Goal: Information Seeking & Learning: Learn about a topic

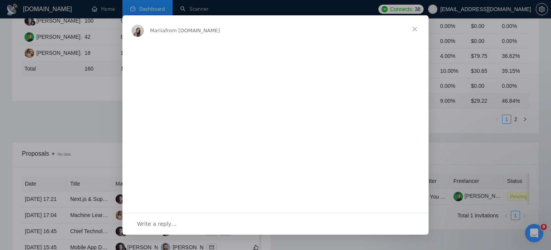
click at [416, 29] on span "Close" at bounding box center [415, 29] width 28 height 28
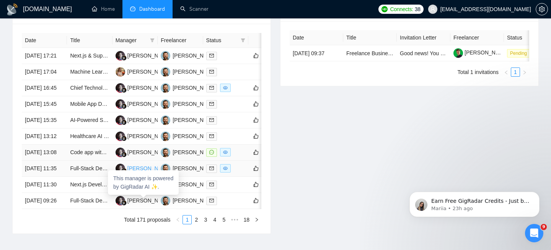
scroll to position [313, 0]
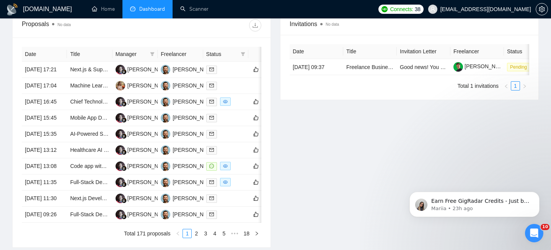
scroll to position [305, 0]
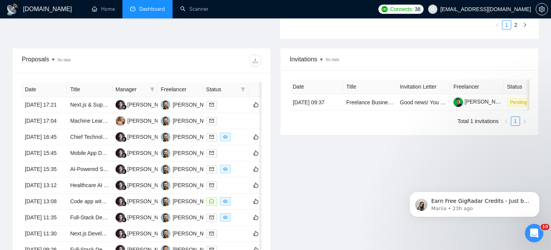
scroll to position [265, 0]
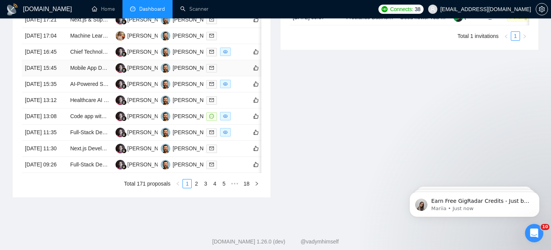
scroll to position [350, 0]
click at [59, 60] on td "[DATE] 16:45" at bounding box center [44, 52] width 45 height 16
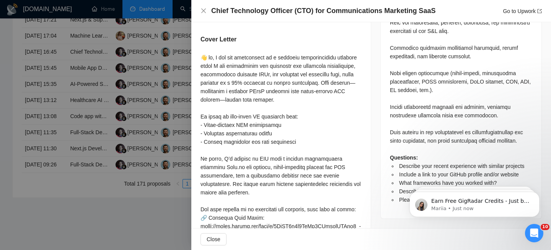
scroll to position [637, 0]
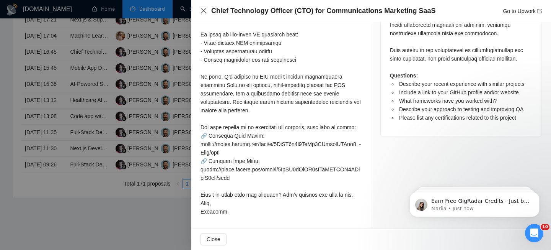
click at [202, 11] on icon "close" at bounding box center [204, 11] width 6 height 6
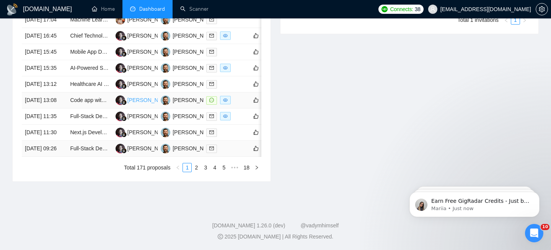
scroll to position [412, 0]
click at [198, 172] on link "2" at bounding box center [196, 167] width 8 height 8
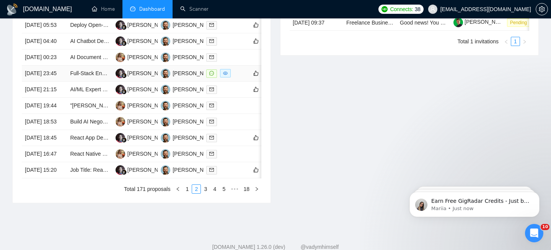
scroll to position [400, 0]
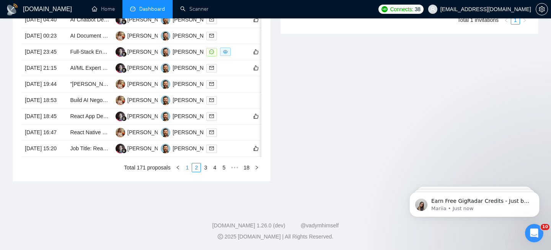
click at [186, 172] on link "1" at bounding box center [187, 167] width 8 height 8
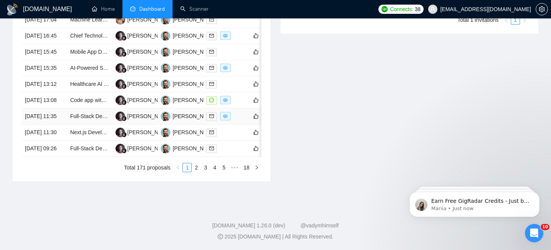
scroll to position [411, 0]
click at [197, 172] on link "2" at bounding box center [196, 167] width 8 height 8
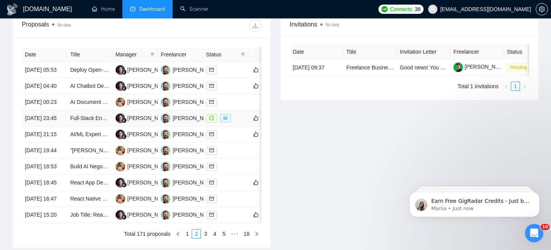
scroll to position [390, 0]
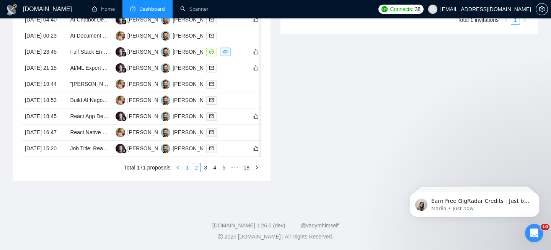
click at [187, 172] on link "1" at bounding box center [187, 167] width 8 height 8
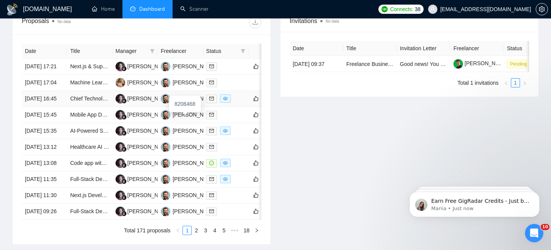
scroll to position [302, 0]
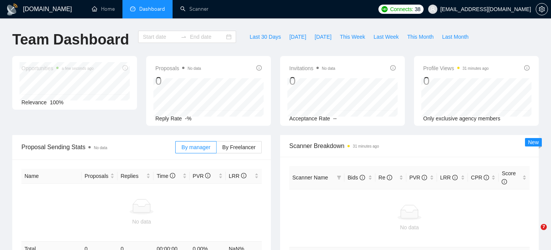
type input "[DATE]"
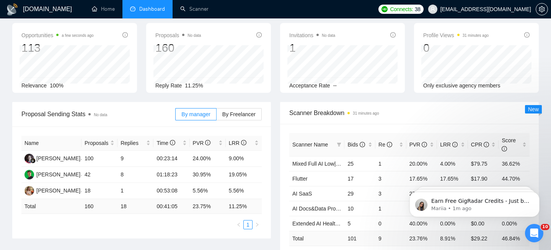
scroll to position [64, 0]
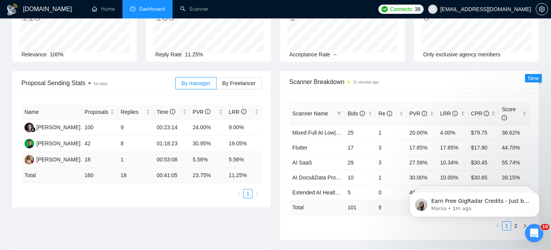
click at [122, 159] on td "1" at bounding box center [136, 160] width 36 height 16
drag, startPoint x: 122, startPoint y: 158, endPoint x: 130, endPoint y: 158, distance: 8.4
click at [130, 158] on td "1" at bounding box center [136, 160] width 36 height 16
click at [126, 142] on td "8" at bounding box center [136, 144] width 36 height 16
click at [123, 142] on td "8" at bounding box center [136, 144] width 36 height 16
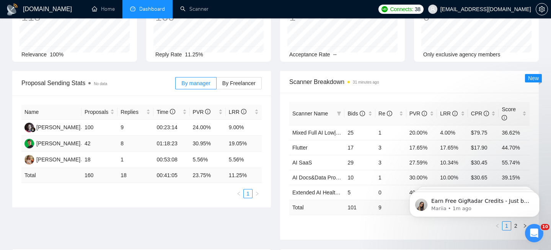
click at [123, 142] on td "8" at bounding box center [136, 144] width 36 height 16
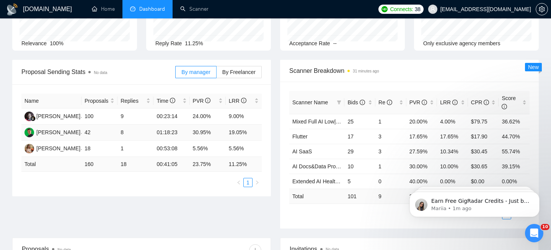
scroll to position [79, 0]
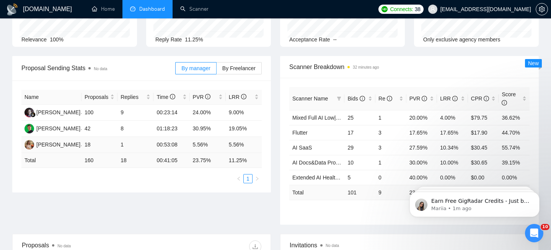
click at [166, 144] on td "00:53:08" at bounding box center [172, 145] width 36 height 16
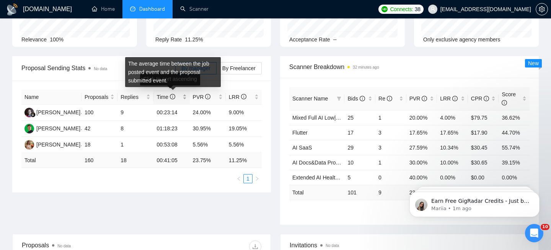
click at [173, 96] on icon "info-circle" at bounding box center [172, 96] width 5 height 5
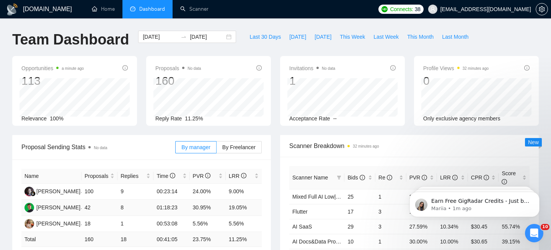
scroll to position [0, 0]
click at [59, 67] on span at bounding box center [57, 67] width 2 height 2
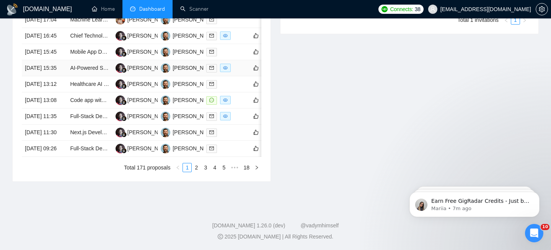
scroll to position [438, 0]
click at [203, 165] on link "3" at bounding box center [205, 167] width 8 height 8
click at [61, 108] on td "[DATE] 06:55" at bounding box center [44, 100] width 45 height 16
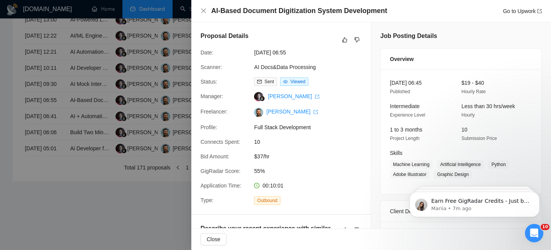
click at [271, 18] on div "AI-Based Document Digitization System Development Go to Upwork" at bounding box center [371, 11] width 360 height 22
click at [266, 14] on h4 "AI-Based Document Digitization System Development" at bounding box center [299, 11] width 176 height 10
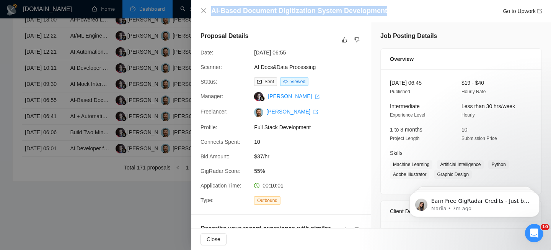
click at [266, 14] on h4 "AI-Based Document Digitization System Development" at bounding box center [299, 11] width 176 height 10
copy h4 "AI-Based Document Digitization System Development"
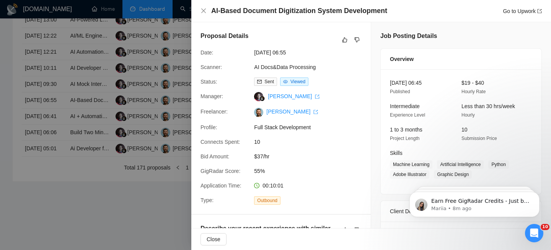
click at [200, 8] on div "AI-Based Document Digitization System Development Go to Upwork" at bounding box center [371, 11] width 360 height 22
click at [206, 13] on icon "close" at bounding box center [203, 10] width 5 height 5
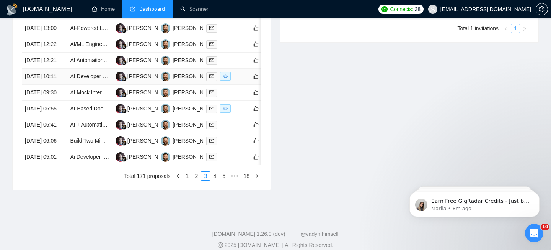
scroll to position [353, 0]
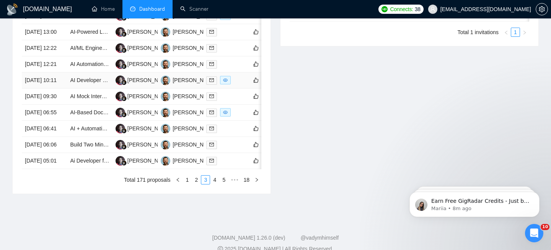
click at [88, 88] on td "AI Developer – Add AI Insights to Existing React Web App" at bounding box center [89, 80] width 45 height 16
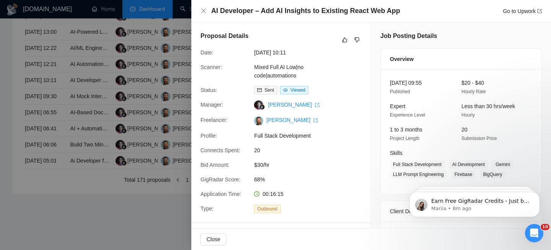
click at [209, 12] on div "AI Developer – Add AI Insights to Existing React Web App Go to Upwork" at bounding box center [372, 11] width 342 height 10
click at [204, 11] on icon "close" at bounding box center [203, 10] width 5 height 5
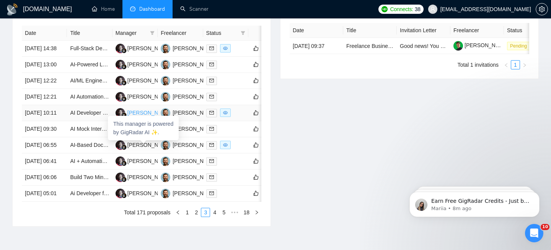
scroll to position [320, 0]
click at [88, 57] on td "Full-Stack Developer for AI-Powered Marketplace Platform" at bounding box center [89, 49] width 45 height 16
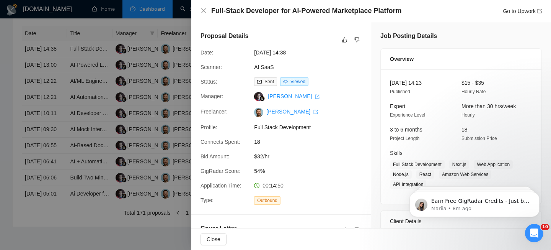
scroll to position [2, 0]
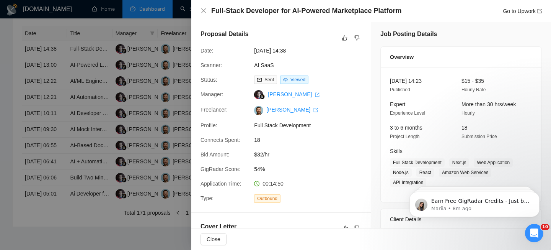
click at [199, 16] on div "Full-Stack Developer for AI-Powered Marketplace Platform Go to Upwork" at bounding box center [371, 11] width 360 height 22
click at [199, 15] on div "Full-Stack Developer for AI-Powered Marketplace Platform Go to Upwork" at bounding box center [371, 11] width 360 height 22
click at [205, 10] on icon "close" at bounding box center [204, 11] width 6 height 6
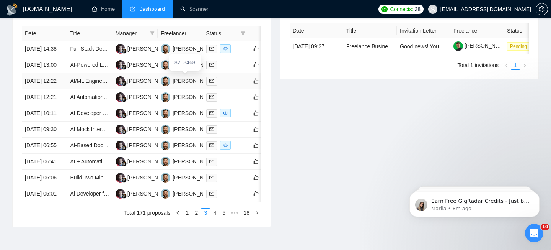
scroll to position [438, 0]
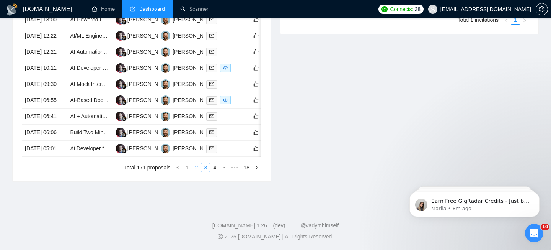
click at [198, 167] on link "2" at bounding box center [196, 167] width 8 height 8
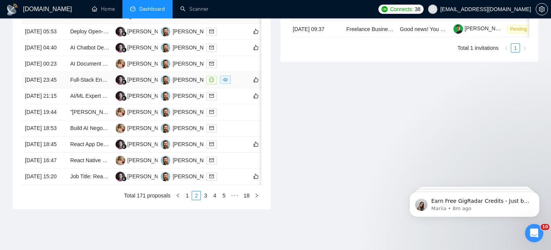
scroll to position [329, 0]
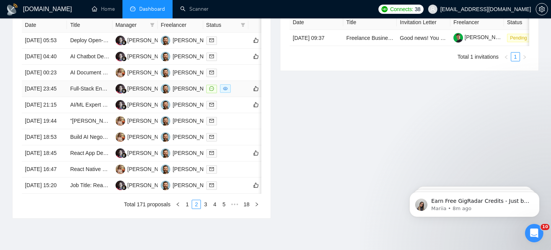
click at [67, 97] on td "Full-Stack Engineer for AI-Powered Voice + Mobile/Web MVP" at bounding box center [89, 89] width 45 height 16
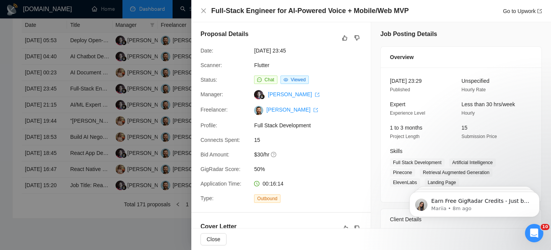
click at [272, 14] on h4 "Full-Stack Engineer for AI-Powered Voice + Mobile/Web MVP" at bounding box center [310, 11] width 198 height 10
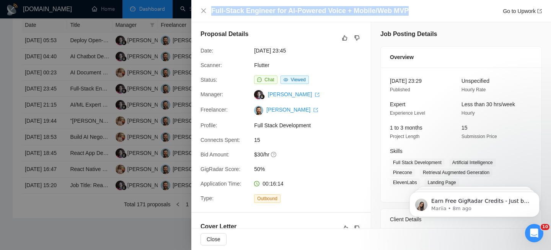
click at [272, 14] on h4 "Full-Stack Engineer for AI-Powered Voice + Mobile/Web MVP" at bounding box center [310, 11] width 198 height 10
copy h4 "Full-Stack Engineer for AI-Powered Voice + Mobile/Web MVP"
click at [203, 8] on icon "close" at bounding box center [204, 11] width 6 height 6
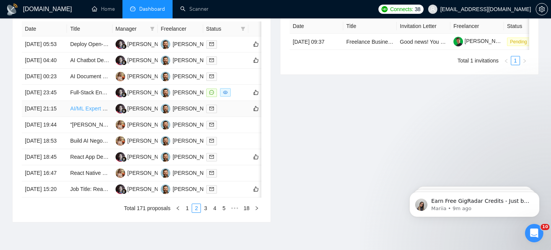
scroll to position [325, 0]
click at [64, 101] on td "[DATE] 23:45" at bounding box center [44, 93] width 45 height 16
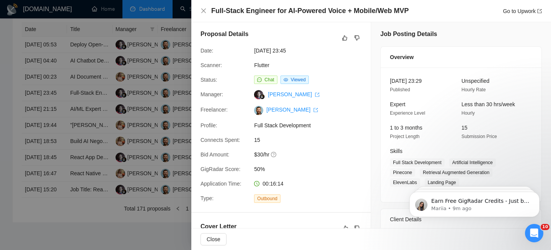
click at [253, 13] on h4 "Full-Stack Engineer for AI-Powered Voice + Mobile/Web MVP" at bounding box center [310, 11] width 198 height 10
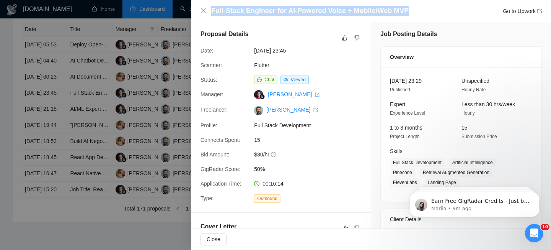
click at [253, 13] on h4 "Full-Stack Engineer for AI-Powered Voice + Mobile/Web MVP" at bounding box center [310, 11] width 198 height 10
copy h4 "Full-Stack Engineer for AI-Powered Voice + Mobile/Web MVP"
click at [205, 8] on icon "close" at bounding box center [204, 11] width 6 height 6
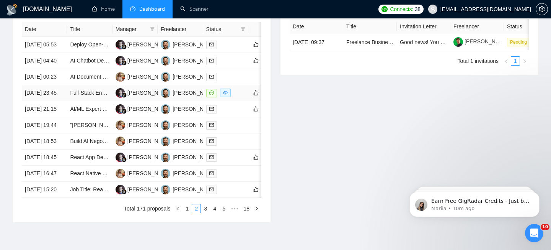
click at [59, 101] on td "[DATE] 23:45" at bounding box center [44, 93] width 45 height 16
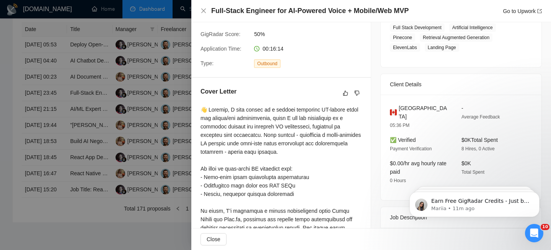
scroll to position [129, 0]
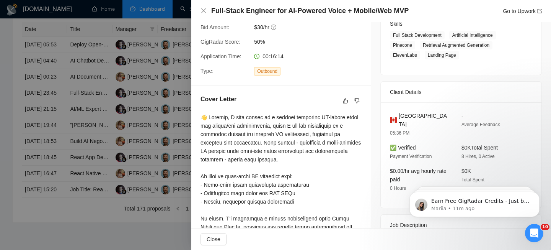
click at [412, 116] on span "[GEOGRAPHIC_DATA]" at bounding box center [424, 119] width 51 height 17
copy span "[GEOGRAPHIC_DATA]"
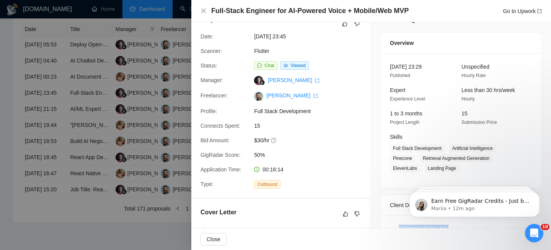
scroll to position [19, 0]
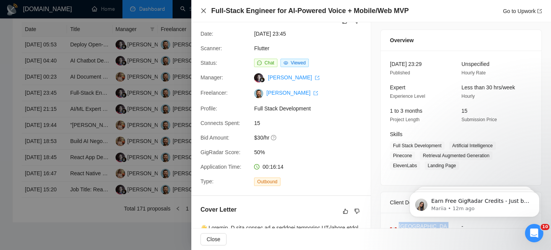
click at [203, 11] on icon "close" at bounding box center [204, 11] width 6 height 6
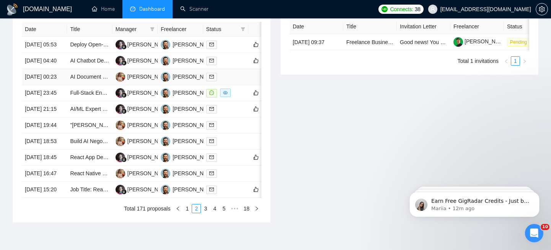
click at [67, 85] on td "[DATE] 00:23" at bounding box center [44, 77] width 45 height 16
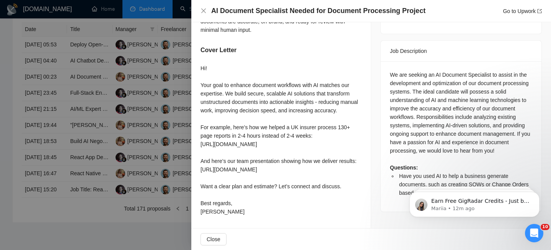
scroll to position [332, 0]
click at [455, 84] on div "We are seeking an AI Document Specialist to assist in the development and optim…" at bounding box center [461, 133] width 142 height 126
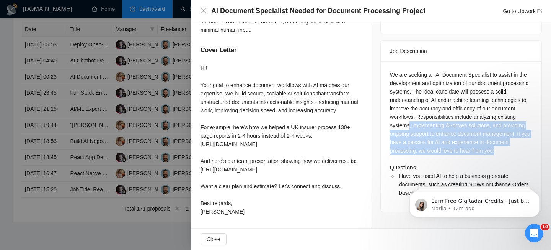
drag, startPoint x: 455, startPoint y: 84, endPoint x: 451, endPoint y: 117, distance: 32.8
click at [451, 117] on div "We are seeking an AI Document Specialist to assist in the development and optim…" at bounding box center [461, 133] width 142 height 126
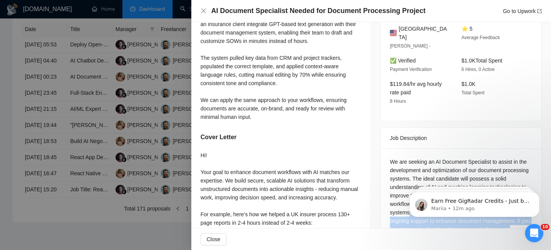
scroll to position [155, 0]
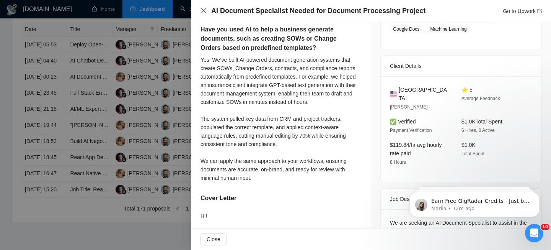
click at [205, 12] on icon "close" at bounding box center [204, 11] width 6 height 6
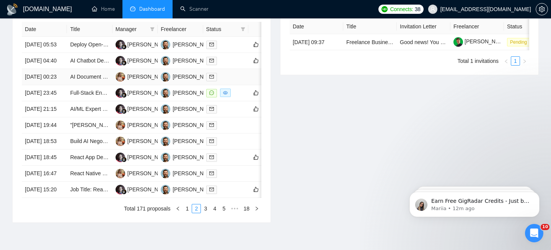
click at [68, 85] on td "AI Document Specialist Needed for Document Processing Project" at bounding box center [89, 77] width 45 height 16
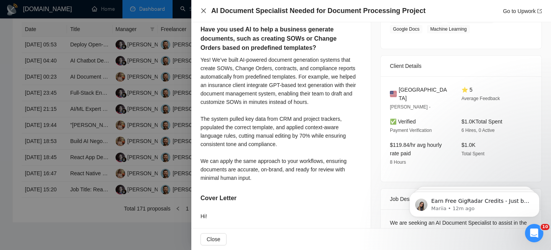
click at [205, 11] on icon "close" at bounding box center [204, 11] width 6 height 6
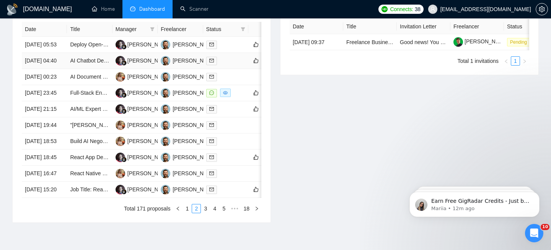
click at [62, 69] on td "[DATE] 04:40" at bounding box center [44, 61] width 45 height 16
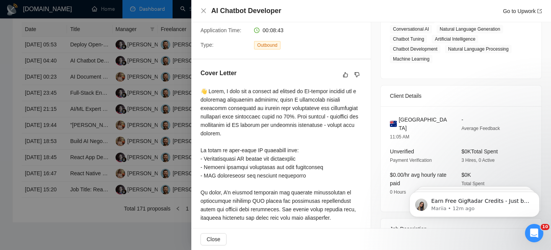
click at [244, 12] on h4 "AI Chatbot Developer" at bounding box center [246, 11] width 70 height 10
copy h4 "AI Chatbot Developer"
click at [204, 10] on icon "close" at bounding box center [203, 10] width 5 height 5
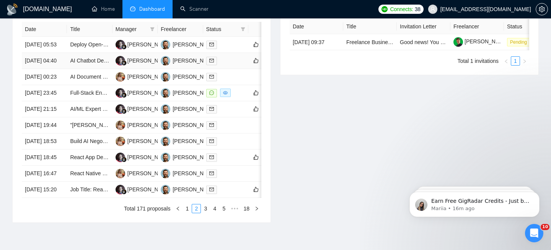
click at [54, 69] on td "[DATE] 04:40" at bounding box center [44, 61] width 45 height 16
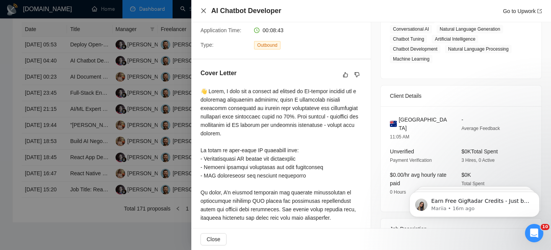
click at [203, 11] on icon "close" at bounding box center [203, 10] width 5 height 5
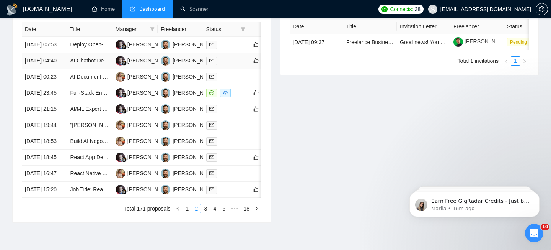
click at [62, 69] on td "[DATE] 04:40" at bounding box center [44, 61] width 45 height 16
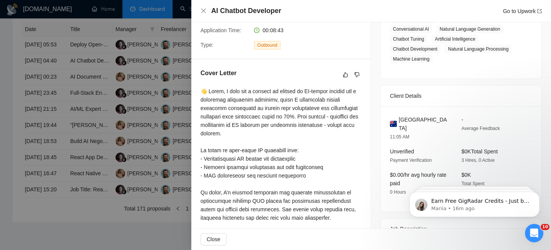
click at [405, 119] on span "[GEOGRAPHIC_DATA]" at bounding box center [424, 123] width 51 height 17
copy span "[GEOGRAPHIC_DATA]"
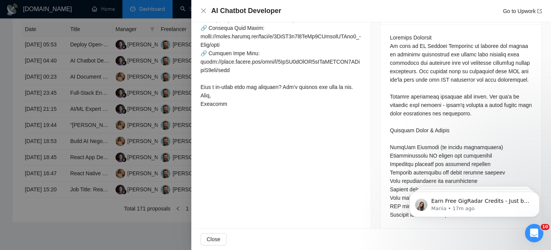
scroll to position [379, 0]
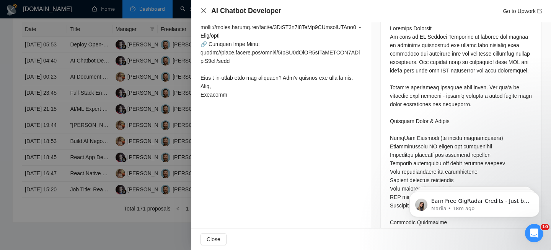
click at [203, 12] on icon "close" at bounding box center [204, 11] width 6 height 6
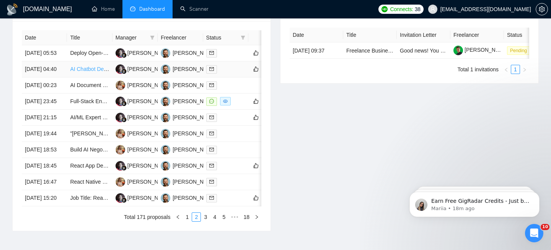
scroll to position [317, 0]
click at [62, 58] on td "[DATE] 05:53" at bounding box center [44, 53] width 45 height 16
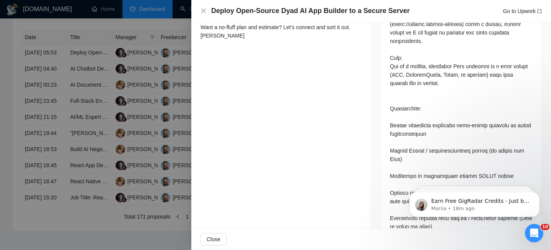
click at [275, 11] on h4 "Deploy Open-Source Dyad AI App Builder to a Secure Server" at bounding box center [310, 11] width 199 height 10
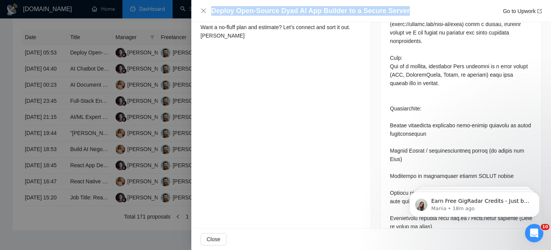
click at [275, 11] on h4 "Deploy Open-Source Dyad AI App Builder to a Secure Server" at bounding box center [310, 11] width 199 height 10
copy h4 "Deploy Open-Source Dyad AI App Builder to a Secure Server"
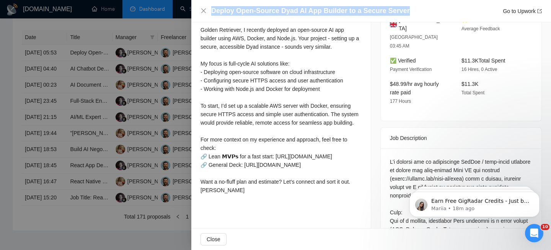
scroll to position [121, 0]
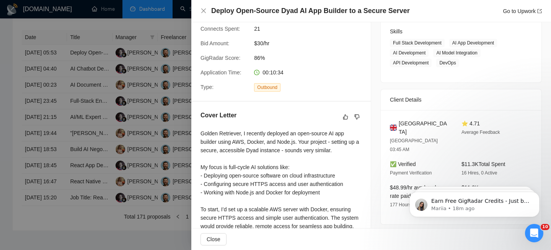
click at [304, 122] on div "Cover Letter" at bounding box center [281, 117] width 161 height 12
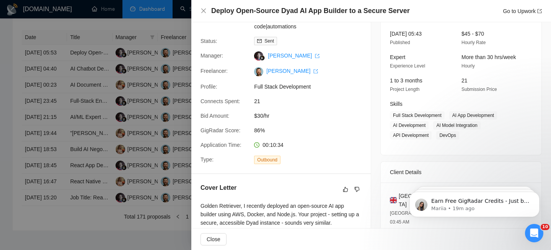
scroll to position [34, 0]
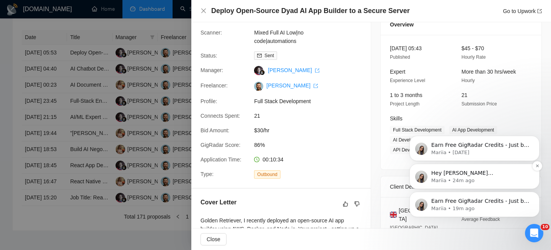
click at [491, 182] on p "Mariia • 24m ago" at bounding box center [481, 180] width 99 height 7
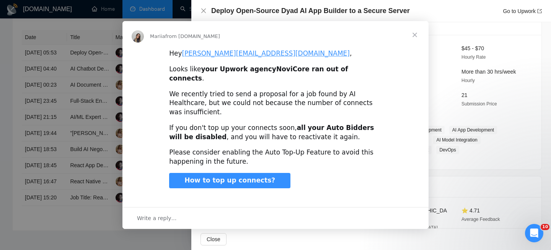
scroll to position [0, 0]
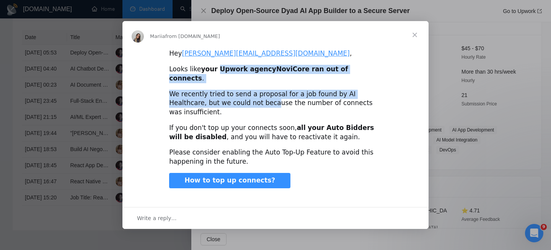
drag, startPoint x: 216, startPoint y: 79, endPoint x: 223, endPoint y: 106, distance: 27.9
click at [223, 106] on div "Hey [PERSON_NAME][EMAIL_ADDRESS][DOMAIN_NAME] , Looks like your Upwork agency N…" at bounding box center [276, 125] width 306 height 152
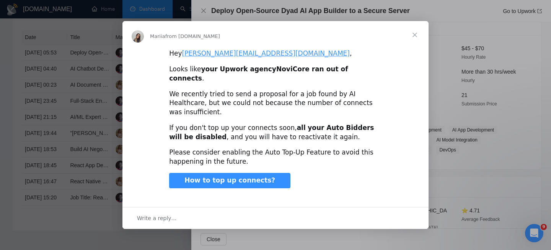
click at [260, 100] on div "We recently tried to send a proposal for a job found by AI Healthcare, but we c…" at bounding box center [275, 103] width 213 height 27
click at [260, 105] on div "We recently tried to send a proposal for a job found by AI Healthcare, but we c…" at bounding box center [275, 103] width 213 height 27
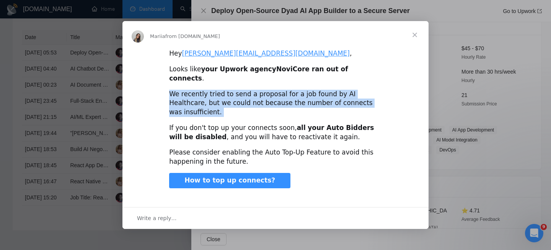
click at [260, 105] on div "We recently tried to send a proposal for a job found by AI Healthcare, but we c…" at bounding box center [275, 103] width 213 height 27
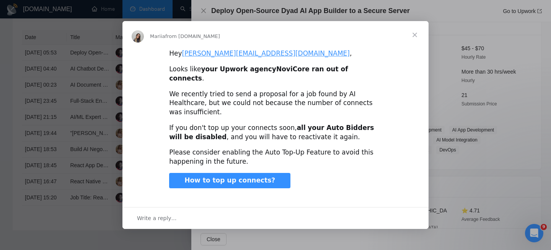
click at [260, 111] on div "Hey [PERSON_NAME][EMAIL_ADDRESS][DOMAIN_NAME] , Looks like your Upwork agency N…" at bounding box center [276, 125] width 306 height 152
click at [260, 123] on div "If you don't top up your connects soon, all your Auto Bidders will be disabled …" at bounding box center [275, 132] width 213 height 18
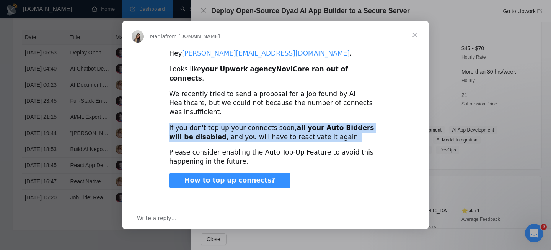
click at [260, 123] on div "If you don't top up your connects soon, all your Auto Bidders will be disabled …" at bounding box center [275, 132] width 213 height 18
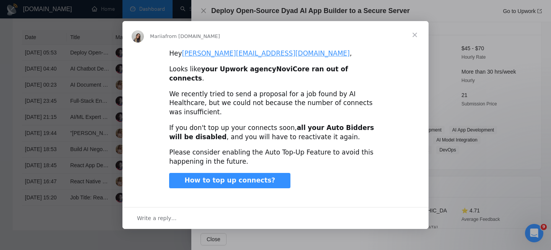
click at [417, 44] on span "Close" at bounding box center [415, 35] width 28 height 28
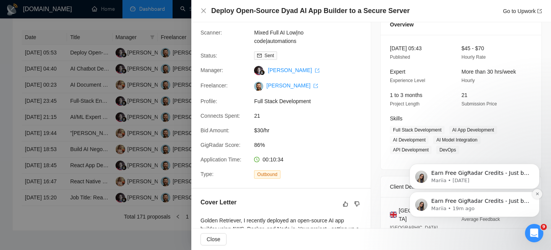
click at [538, 193] on icon "Dismiss notification" at bounding box center [538, 193] width 4 height 4
click at [537, 195] on icon "Dismiss notification" at bounding box center [538, 193] width 4 height 4
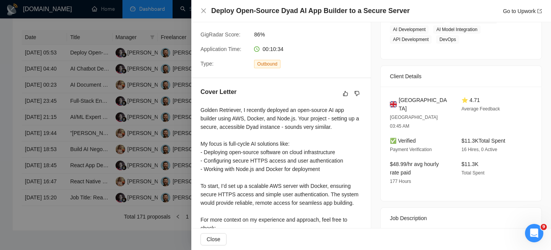
scroll to position [162, 0]
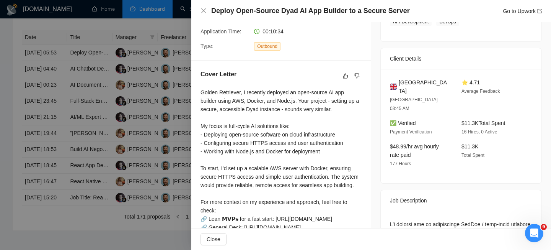
click at [309, 9] on h4 "Deploy Open-Source Dyad AI App Builder to a Secure Server" at bounding box center [310, 11] width 199 height 10
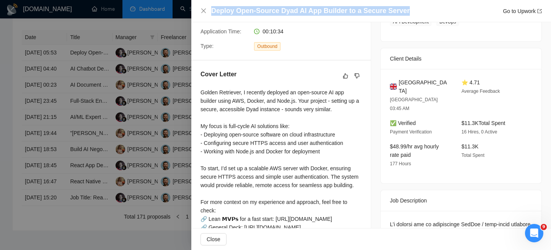
click at [309, 9] on h4 "Deploy Open-Source Dyad AI App Builder to a Secure Server" at bounding box center [310, 11] width 199 height 10
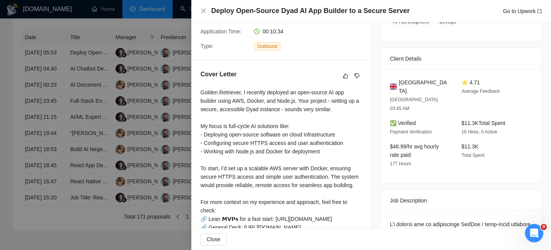
click at [210, 13] on div "Deploy Open-Source Dyad AI App Builder to a Secure Server Go to Upwork" at bounding box center [372, 11] width 342 height 10
click at [203, 11] on icon "close" at bounding box center [204, 11] width 6 height 6
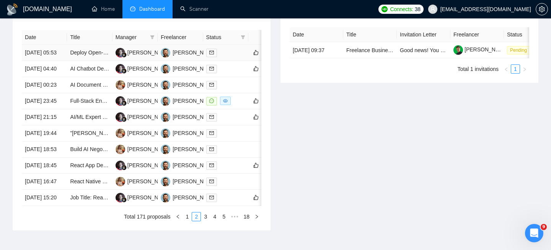
click at [49, 56] on td "[DATE] 05:53" at bounding box center [44, 53] width 45 height 16
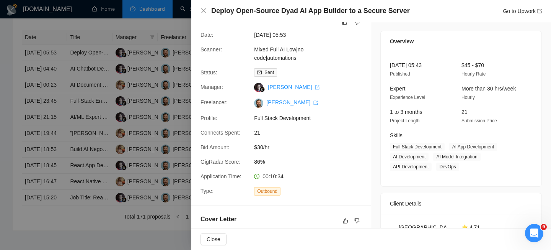
scroll to position [0, 0]
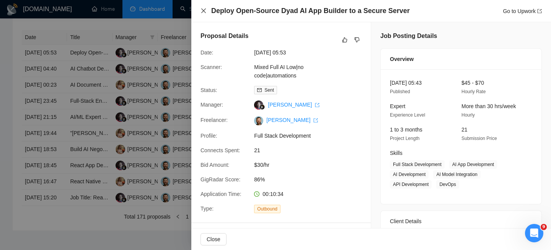
click at [202, 11] on icon "close" at bounding box center [204, 11] width 6 height 6
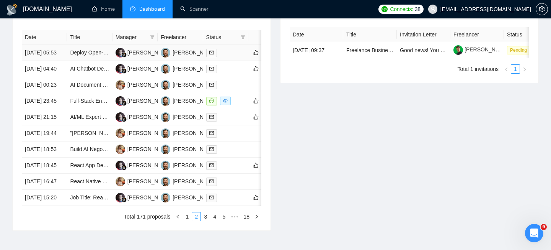
click at [62, 58] on td "[DATE] 05:53" at bounding box center [44, 53] width 45 height 16
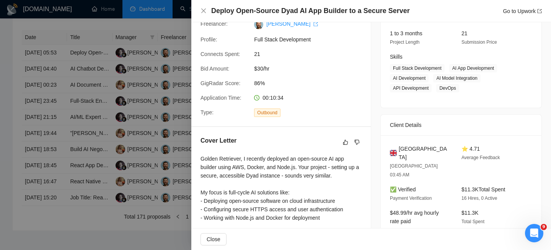
scroll to position [108, 0]
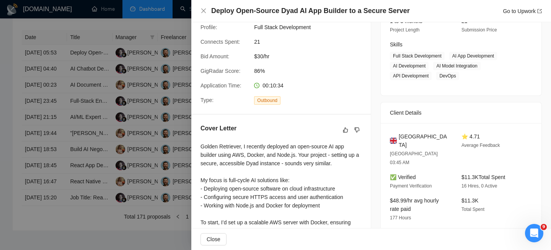
click at [419, 133] on span "[GEOGRAPHIC_DATA]" at bounding box center [424, 140] width 51 height 17
copy span "[GEOGRAPHIC_DATA]"
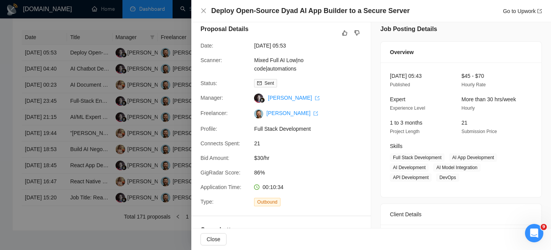
scroll to position [0, 0]
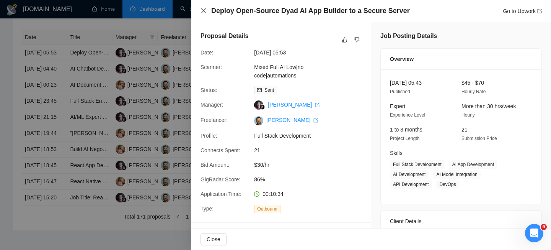
click at [205, 9] on icon "close" at bounding box center [203, 10] width 5 height 5
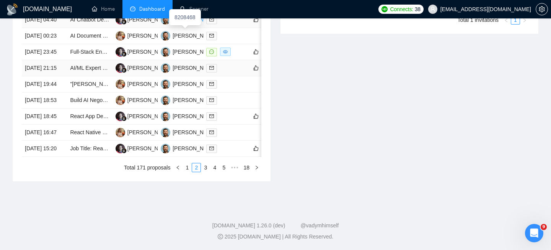
scroll to position [438, 0]
click at [186, 167] on link "1" at bounding box center [187, 167] width 8 height 8
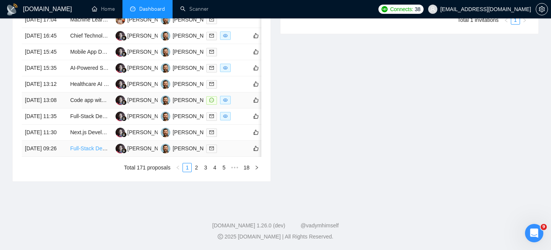
scroll to position [428, 0]
click at [61, 151] on td "[DATE] 09:26" at bounding box center [44, 149] width 45 height 16
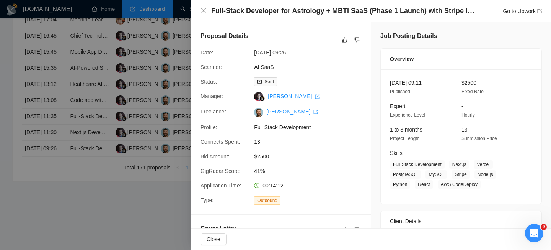
click at [311, 4] on div "Full-Stack Developer for Astrology + MBTI SaaS (Phase 1 Launch) with Stripe Int…" at bounding box center [371, 11] width 360 height 22
click at [310, 9] on h4 "Full-Stack Developer for Astrology + MBTI SaaS (Phase 1 Launch) with Stripe Int…" at bounding box center [343, 11] width 264 height 10
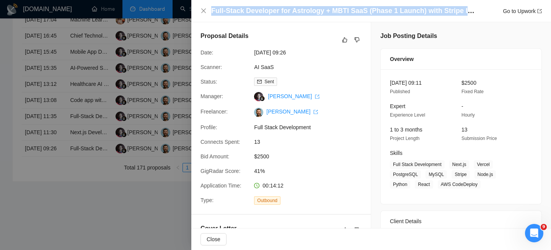
click at [310, 9] on h4 "Full-Stack Developer for Astrology + MBTI SaaS (Phase 1 Launch) with Stripe Int…" at bounding box center [343, 11] width 264 height 10
copy h4 "Full-Stack Developer for Astrology + MBTI SaaS (Phase 1 Launch) with Stripe Int…"
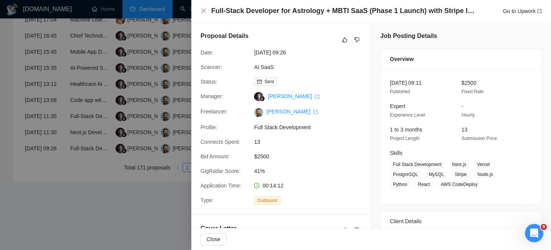
click at [365, 129] on span "Full Stack Development" at bounding box center [311, 127] width 115 height 8
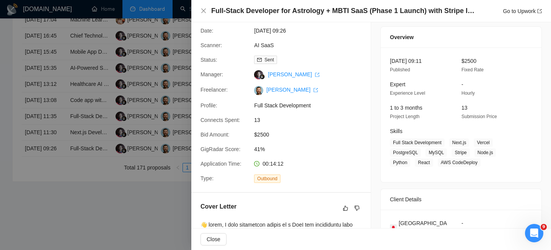
scroll to position [0, 0]
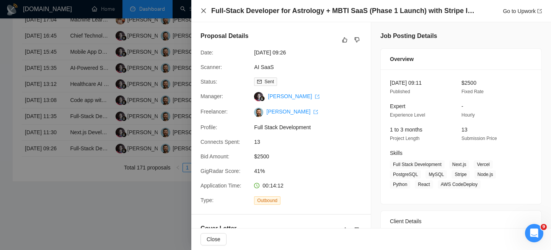
click at [204, 8] on icon "close" at bounding box center [204, 11] width 6 height 6
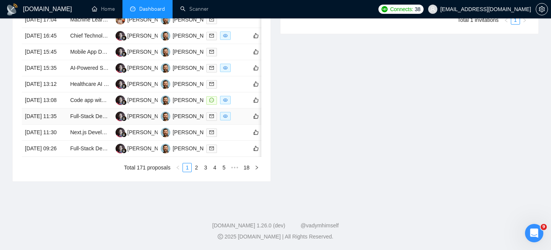
click at [57, 108] on td "[DATE] 11:35" at bounding box center [44, 116] width 45 height 16
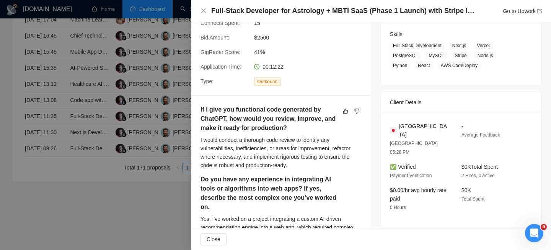
scroll to position [136, 0]
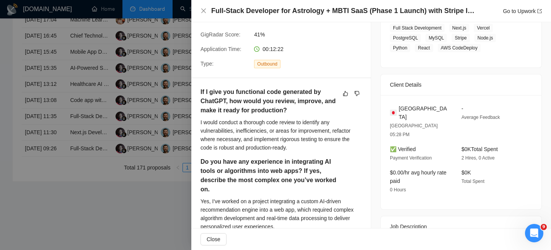
click at [412, 105] on span "[GEOGRAPHIC_DATA]" at bounding box center [424, 112] width 51 height 17
click at [200, 10] on div "Full-Stack Developer for Astrology + MBTI SaaS (Phase 1 Launch) with Stripe Int…" at bounding box center [371, 11] width 360 height 22
click at [201, 13] on icon "close" at bounding box center [204, 11] width 6 height 6
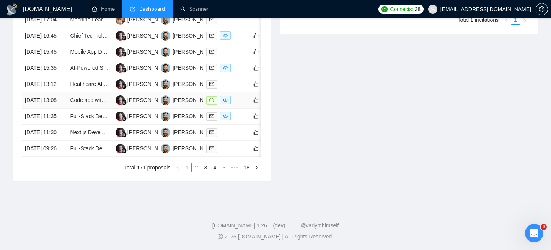
click at [55, 92] on td "[DATE] 13:08" at bounding box center [44, 100] width 45 height 16
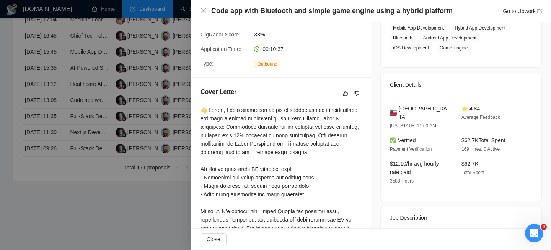
click at [230, 10] on h4 "Code app with Bluetooth and simple game engine using a hybrid platform" at bounding box center [332, 11] width 242 height 10
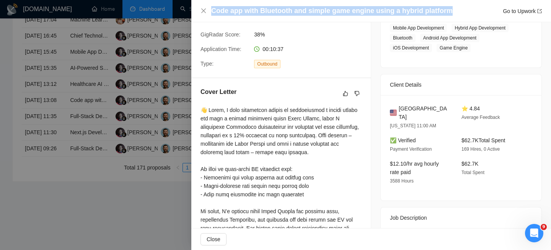
click at [230, 10] on h4 "Code app with Bluetooth and simple game engine using a hybrid platform" at bounding box center [332, 11] width 242 height 10
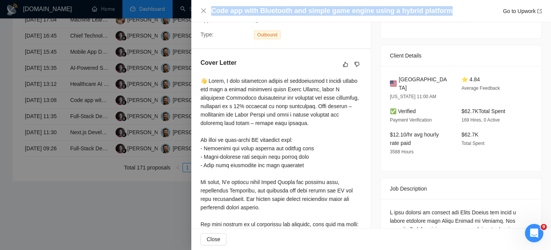
scroll to position [132, 0]
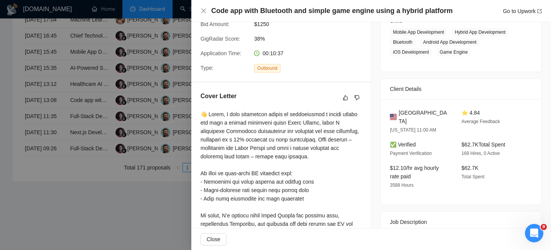
click at [403, 115] on span "[GEOGRAPHIC_DATA]" at bounding box center [424, 116] width 51 height 17
click at [403, 114] on span "[GEOGRAPHIC_DATA]" at bounding box center [424, 116] width 51 height 17
click at [201, 10] on icon "close" at bounding box center [204, 11] width 6 height 6
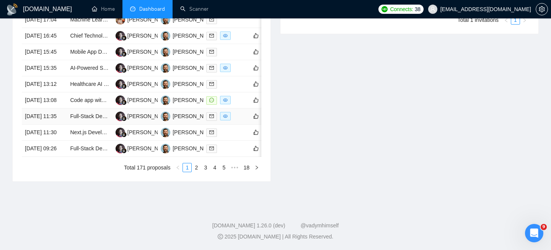
scroll to position [415, 0]
click at [62, 102] on td "[DATE] 13:08" at bounding box center [44, 100] width 45 height 16
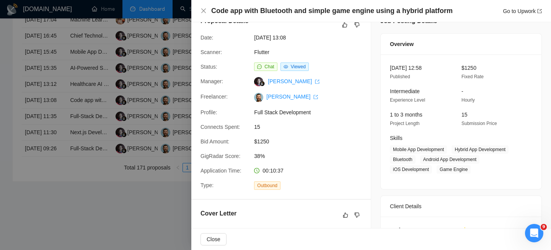
scroll to position [16, 0]
click at [202, 12] on icon "close" at bounding box center [204, 11] width 6 height 6
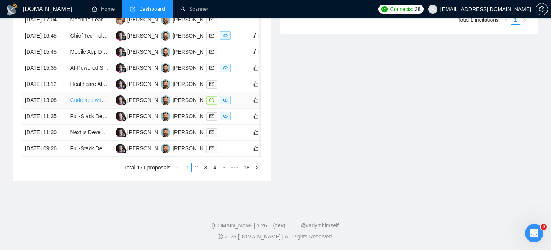
scroll to position [422, 0]
click at [196, 172] on link "2" at bounding box center [196, 167] width 8 height 8
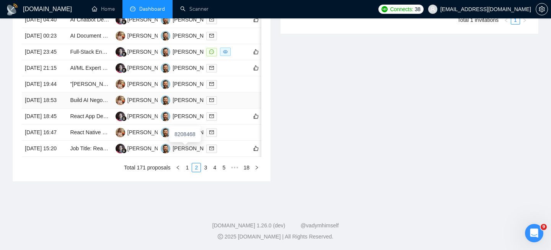
scroll to position [363, 0]
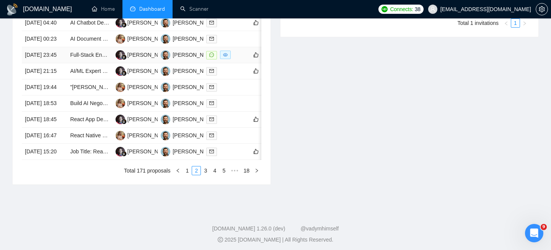
click at [67, 63] on td "Full-Stack Engineer for AI-Powered Voice + Mobile/Web MVP" at bounding box center [89, 55] width 45 height 16
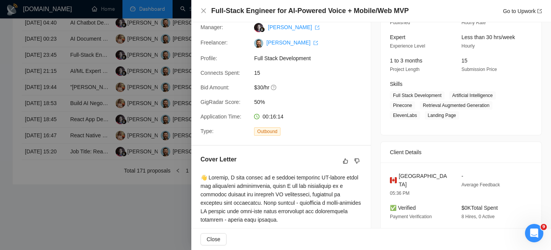
scroll to position [341, 0]
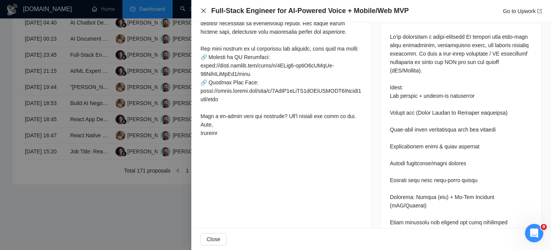
click at [203, 11] on icon "close" at bounding box center [204, 11] width 6 height 6
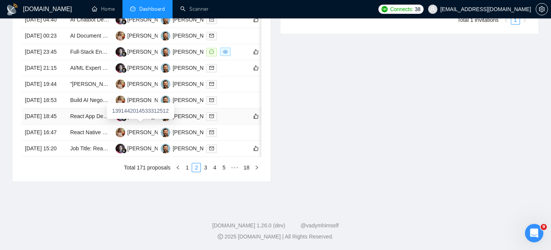
scroll to position [438, 0]
click at [186, 168] on link "1" at bounding box center [187, 167] width 8 height 8
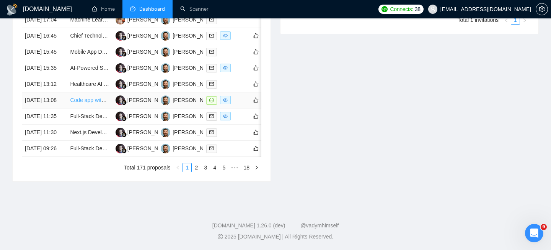
scroll to position [415, 0]
click at [53, 79] on td "[DATE] 13:12" at bounding box center [44, 84] width 45 height 16
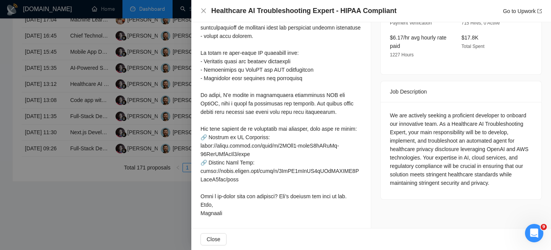
scroll to position [248, 0]
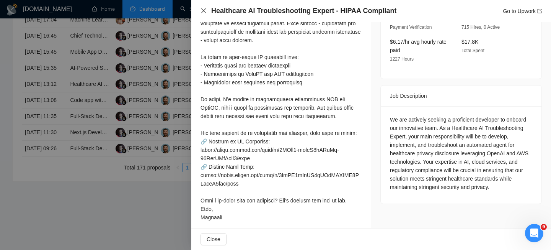
click at [206, 13] on icon "close" at bounding box center [204, 11] width 6 height 6
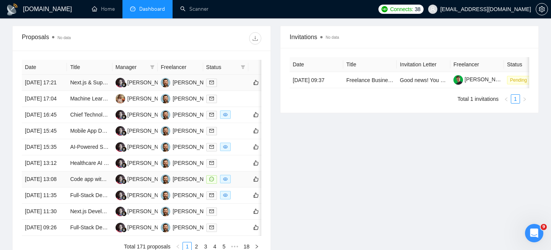
scroll to position [287, 0]
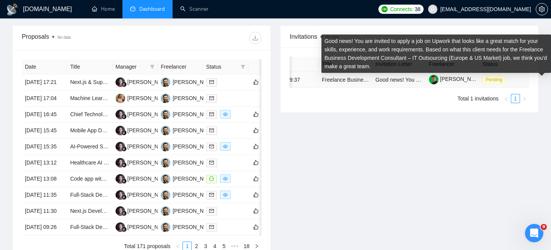
scroll to position [0, 28]
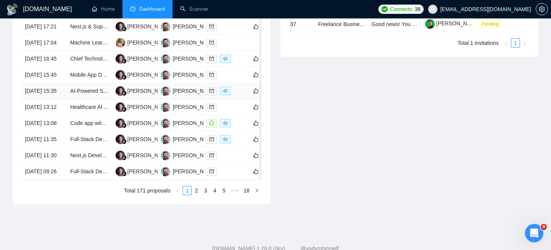
scroll to position [355, 0]
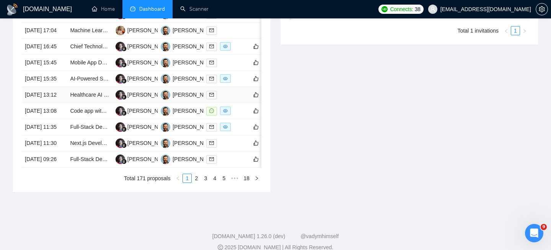
click at [58, 103] on td "[DATE] 13:12" at bounding box center [44, 95] width 45 height 16
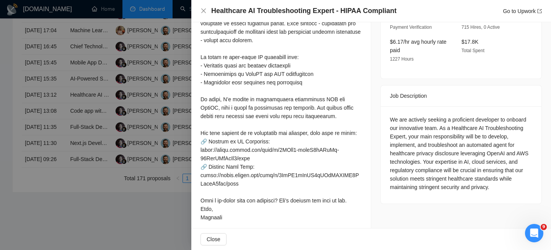
click at [245, 11] on h4 "Healthcare AI Troubleshooting Expert - HIPAA Compliant" at bounding box center [303, 11] width 185 height 10
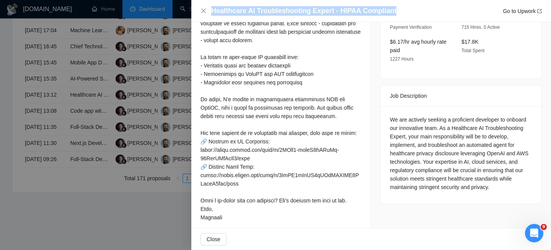
click at [245, 11] on h4 "Healthcare AI Troubleshooting Expert - HIPAA Compliant" at bounding box center [303, 11] width 185 height 10
click at [201, 11] on icon "close" at bounding box center [204, 11] width 6 height 6
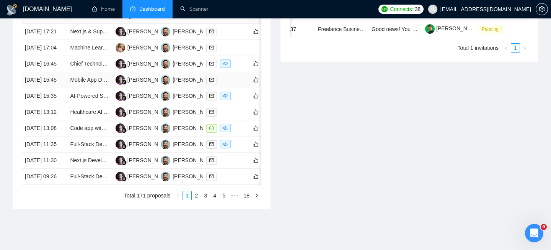
scroll to position [337, 0]
click at [63, 121] on td "[DATE] 13:12" at bounding box center [44, 113] width 45 height 16
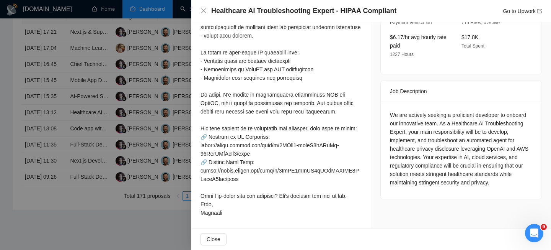
scroll to position [253, 0]
click at [450, 115] on div "We are actively seeking a proficient developer to onboard our innovative team. …" at bounding box center [461, 148] width 142 height 76
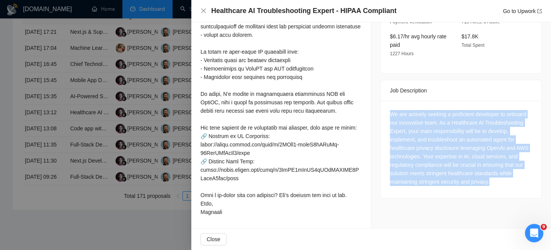
click at [450, 115] on div "We are actively seeking a proficient developer to onboard our innovative team. …" at bounding box center [461, 148] width 142 height 76
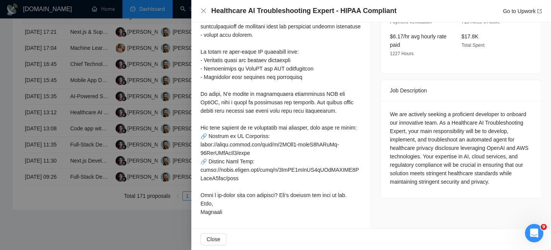
click at [442, 116] on div "We are actively seeking a proficient developer to onboard our innovative team. …" at bounding box center [461, 148] width 142 height 76
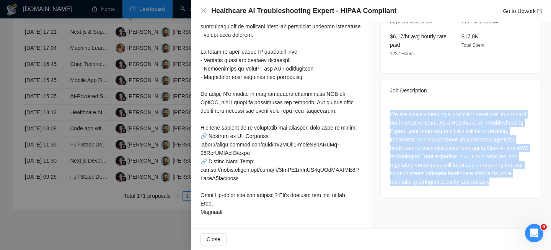
click at [442, 116] on div "We are actively seeking a proficient developer to onboard our innovative team. …" at bounding box center [461, 148] width 142 height 76
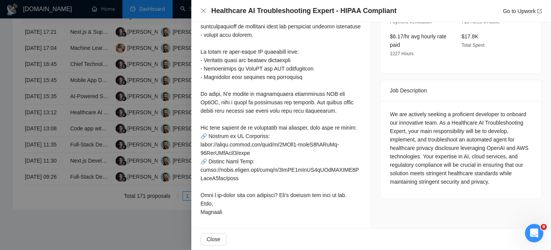
click at [438, 117] on div "We are actively seeking a proficient developer to onboard our innovative team. …" at bounding box center [461, 148] width 142 height 76
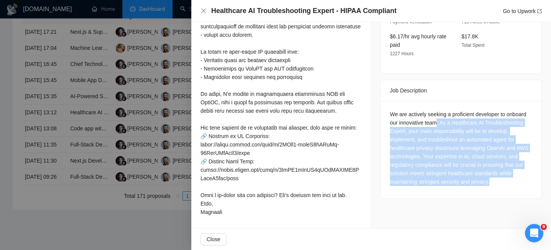
drag, startPoint x: 438, startPoint y: 113, endPoint x: 438, endPoint y: 121, distance: 7.7
click at [438, 121] on div "We are actively seeking a proficient developer to onboard our innovative team. …" at bounding box center [461, 148] width 142 height 76
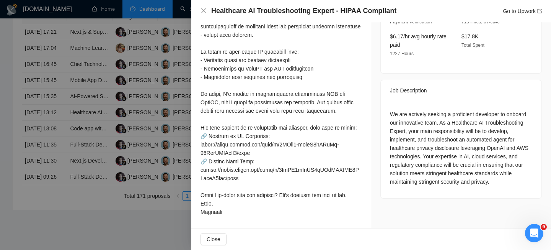
click at [437, 122] on div "We are actively seeking a proficient developer to onboard our innovative team. …" at bounding box center [461, 148] width 142 height 76
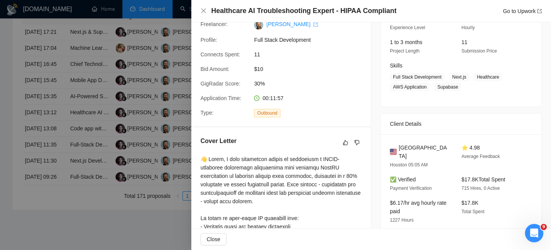
scroll to position [46, 0]
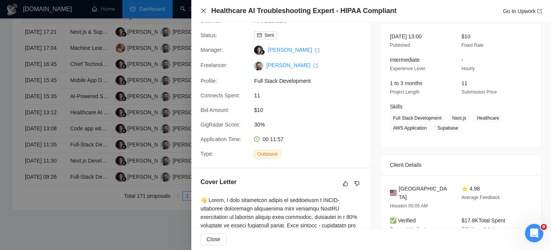
click at [205, 9] on icon "close" at bounding box center [204, 11] width 6 height 6
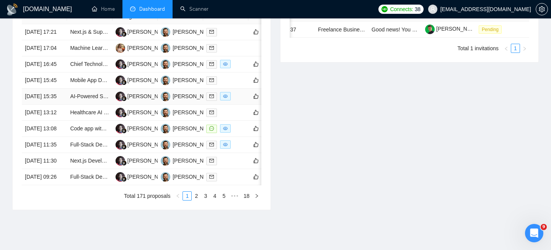
click at [65, 105] on td "[DATE] 15:35" at bounding box center [44, 96] width 45 height 16
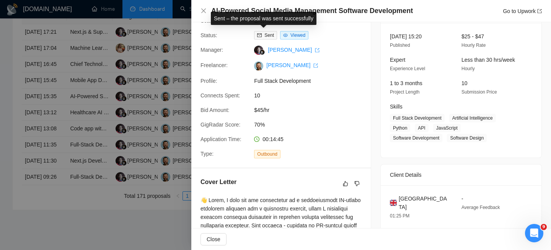
click at [253, 13] on div "Sent – the proposal was sent successfully" at bounding box center [264, 18] width 106 height 13
click at [243, 10] on div "Sent – the proposal was sent successfully" at bounding box center [263, 18] width 115 height 22
click at [238, 9] on div "Sent – the proposal was sent successfully" at bounding box center [263, 18] width 115 height 22
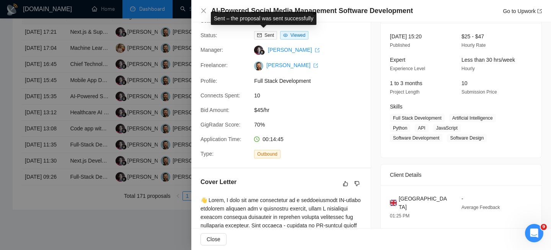
click at [237, 9] on div "Sent – the proposal was sent successfully" at bounding box center [263, 18] width 115 height 22
click at [236, 7] on h4 "AI-Powered Social Media Management Software Development" at bounding box center [312, 11] width 202 height 10
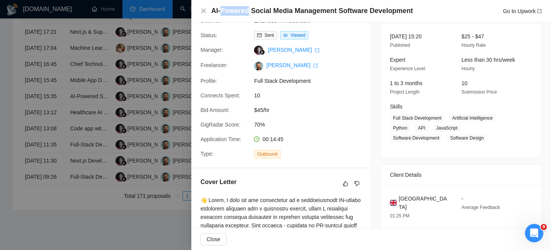
click at [236, 7] on h4 "AI-Powered Social Media Management Software Development" at bounding box center [312, 11] width 202 height 10
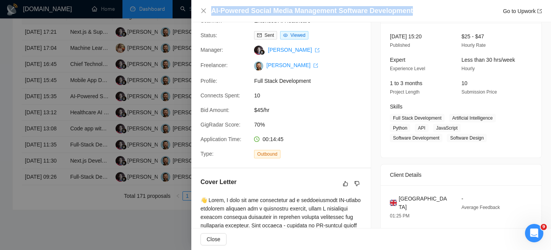
click at [236, 7] on h4 "AI-Powered Social Media Management Software Development" at bounding box center [312, 11] width 202 height 10
click at [203, 9] on icon "close" at bounding box center [204, 11] width 6 height 6
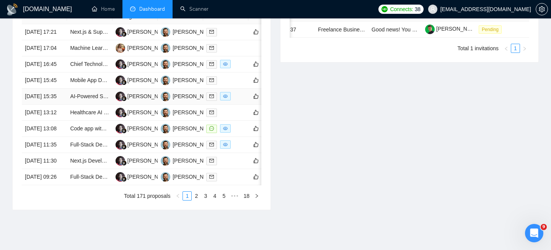
click at [57, 105] on td "[DATE] 15:35" at bounding box center [44, 96] width 45 height 16
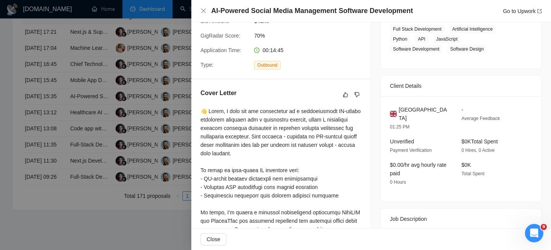
scroll to position [157, 0]
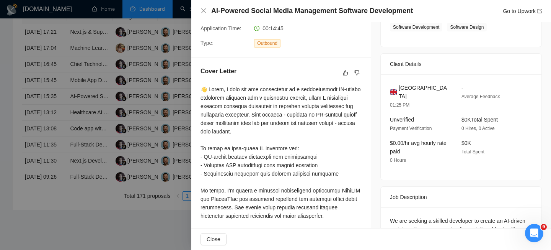
click at [420, 90] on span "[GEOGRAPHIC_DATA]" at bounding box center [424, 91] width 51 height 17
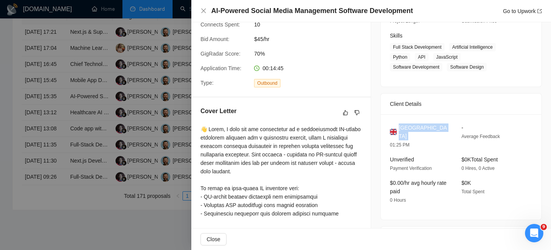
scroll to position [229, 0]
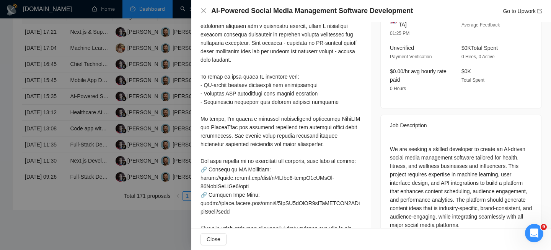
click at [391, 123] on div "Job Description" at bounding box center [461, 125] width 142 height 21
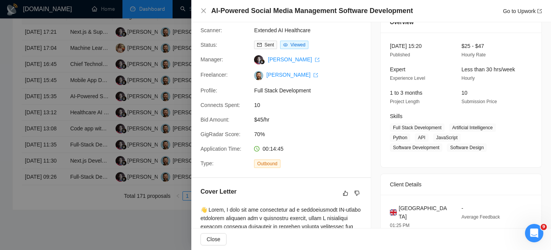
scroll to position [0, 0]
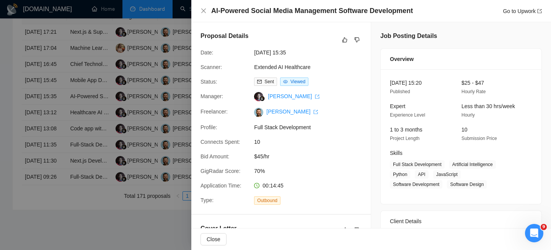
click at [204, 15] on div "AI-Powered Social Media Management Software Development Go to Upwork" at bounding box center [372, 11] width 342 height 10
click at [204, 10] on icon "close" at bounding box center [204, 11] width 6 height 6
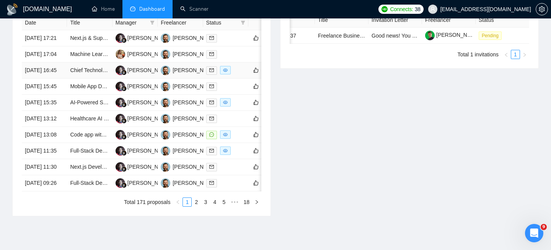
scroll to position [330, 0]
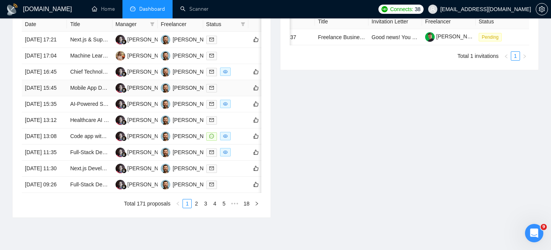
click at [62, 96] on td "[DATE] 15:45" at bounding box center [44, 88] width 45 height 16
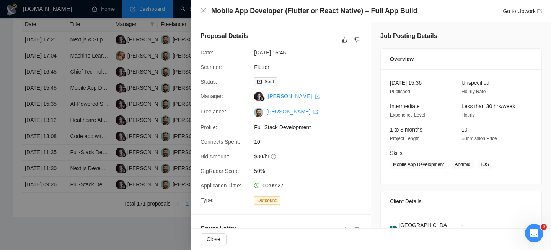
click at [242, 11] on h4 "Mobile App Developer (Flutter or React Native) – Full App Build" at bounding box center [314, 11] width 206 height 10
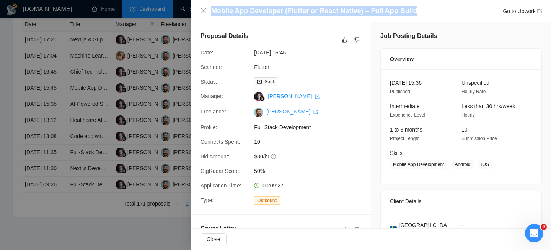
click at [242, 11] on h4 "Mobile App Developer (Flutter or React Native) – Full App Build" at bounding box center [314, 11] width 206 height 10
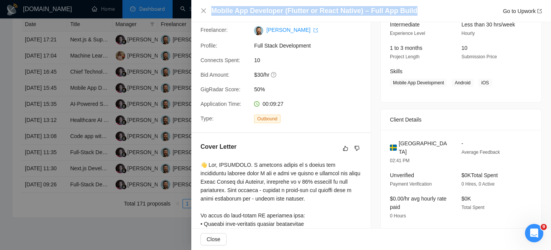
scroll to position [88, 0]
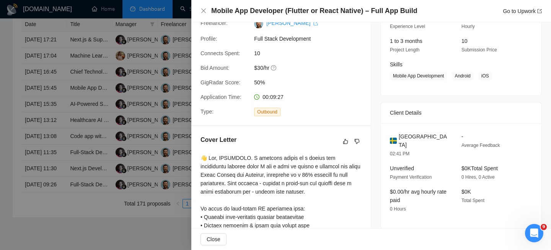
click at [410, 134] on span "[GEOGRAPHIC_DATA]" at bounding box center [424, 140] width 51 height 17
click at [201, 12] on icon "close" at bounding box center [204, 11] width 6 height 6
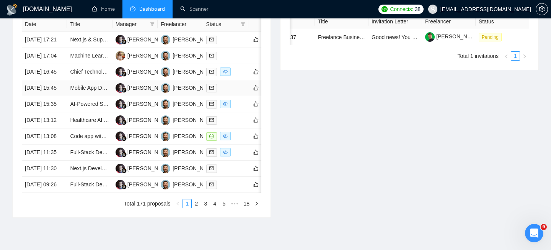
click at [63, 96] on td "[DATE] 15:45" at bounding box center [44, 88] width 45 height 16
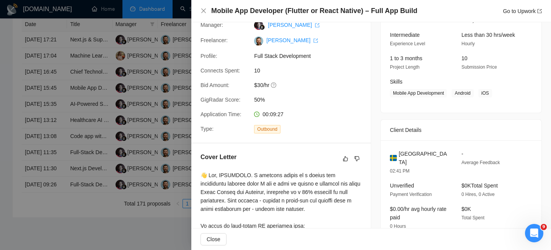
scroll to position [72, 0]
click at [203, 10] on icon "close" at bounding box center [203, 10] width 5 height 5
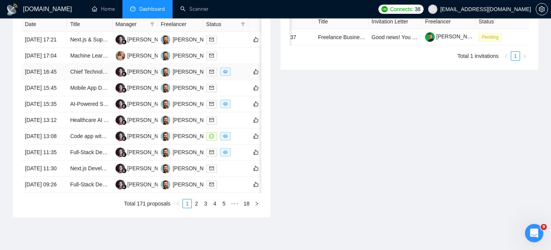
click at [62, 80] on td "[DATE] 16:45" at bounding box center [44, 72] width 45 height 16
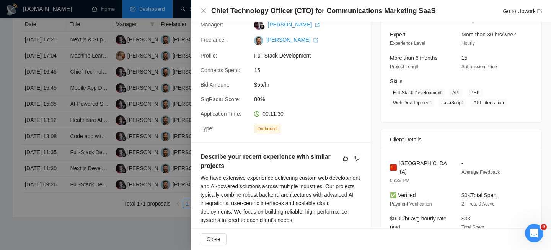
click at [270, 7] on h4 "Chief Technology Officer (CTO) for Communications Marketing SaaS" at bounding box center [323, 11] width 224 height 10
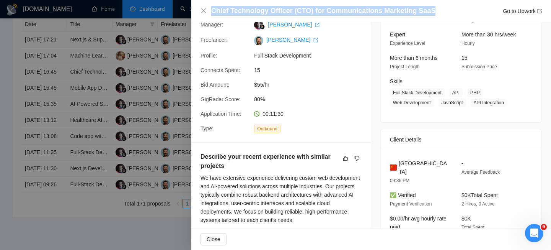
click at [270, 7] on h4 "Chief Technology Officer (CTO) for Communications Marketing SaaS" at bounding box center [323, 11] width 224 height 10
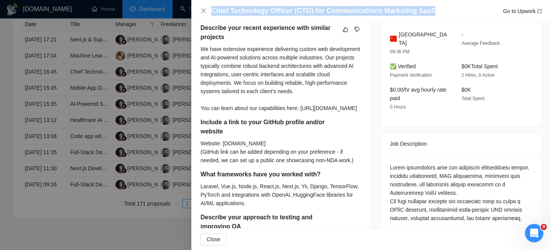
scroll to position [203, 0]
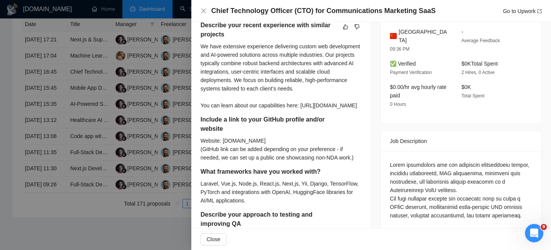
click at [246, 48] on div "We have extensive experience delivering custom web development and AI-powered s…" at bounding box center [281, 75] width 161 height 67
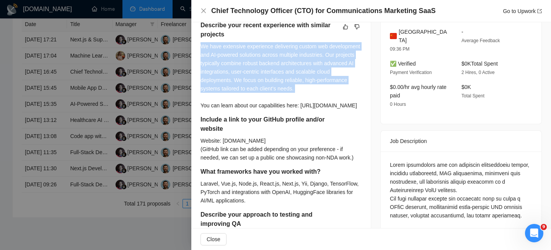
click at [246, 48] on div "We have extensive experience delivering custom web development and AI-powered s…" at bounding box center [281, 75] width 161 height 67
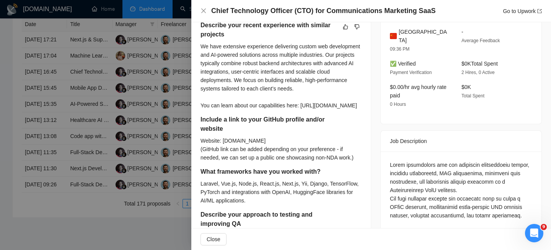
click at [250, 56] on div "We have extensive experience delivering custom web development and AI-powered s…" at bounding box center [281, 75] width 161 height 67
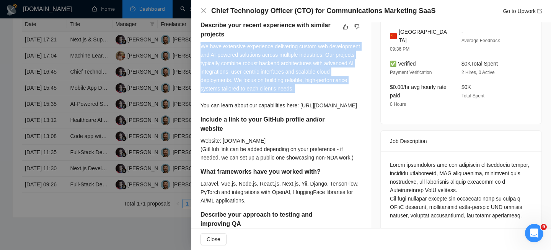
click at [250, 56] on div "We have extensive experience delivering custom web development and AI-powered s…" at bounding box center [281, 75] width 161 height 67
click at [254, 71] on div "We have extensive experience delivering custom web development and AI-powered s…" at bounding box center [281, 75] width 161 height 67
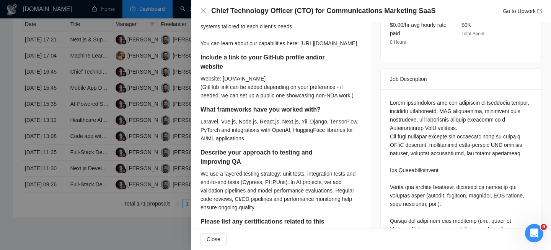
scroll to position [265, 0]
click at [247, 99] on div "Website: [DOMAIN_NAME] (GitHub link can be added depending on your preference -…" at bounding box center [281, 86] width 161 height 25
click at [251, 99] on div "Website: [DOMAIN_NAME] (GitHub link can be added depending on your preference -…" at bounding box center [281, 86] width 161 height 25
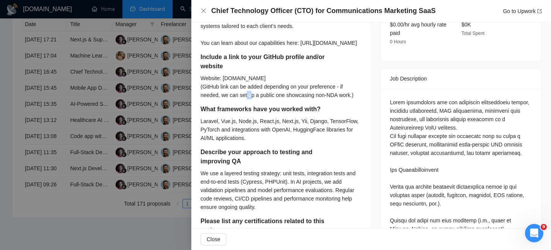
click at [251, 99] on div "Website: [DOMAIN_NAME] (GitHub link can be added depending on your preference -…" at bounding box center [281, 86] width 161 height 25
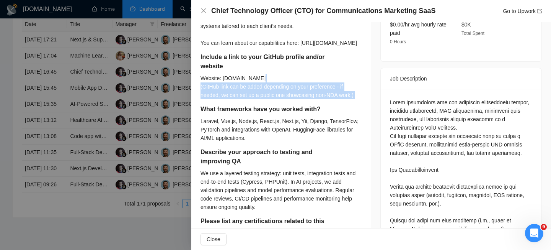
click at [251, 99] on div "Website: [DOMAIN_NAME] (GitHub link can be added depending on your preference -…" at bounding box center [281, 86] width 161 height 25
click at [250, 99] on div "Website: [DOMAIN_NAME] (GitHub link can be added depending on your preference -…" at bounding box center [281, 86] width 161 height 25
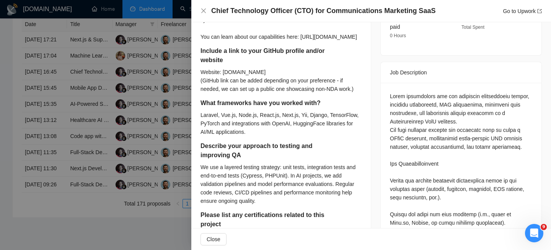
scroll to position [271, 0]
click at [255, 94] on div "Website: [DOMAIN_NAME] (GitHub link can be added depending on your preference -…" at bounding box center [281, 81] width 161 height 25
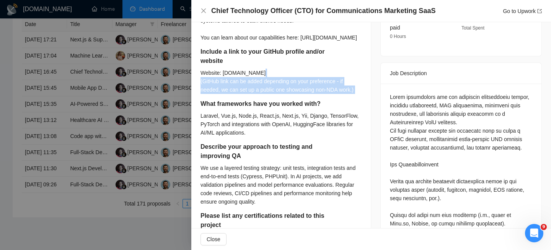
click at [255, 94] on div "Website: [DOMAIN_NAME] (GitHub link can be added depending on your preference -…" at bounding box center [281, 81] width 161 height 25
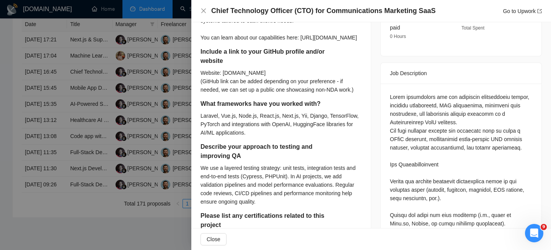
click at [258, 94] on div "Website: [DOMAIN_NAME] (GitHub link can be added depending on your preference -…" at bounding box center [281, 81] width 161 height 25
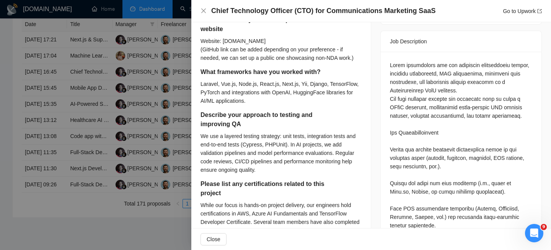
scroll to position [303, 0]
click at [255, 105] on div "Laravel, Vue.js, Node.js, React.js, Next.js, Yii, Django, TensorFlow, PyTorch a…" at bounding box center [281, 91] width 161 height 25
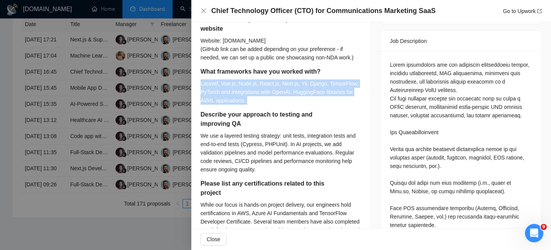
click at [255, 105] on div "Laravel, Vue.js, Node.js, React.js, Next.js, Yii, Django, TensorFlow, PyTorch a…" at bounding box center [281, 91] width 161 height 25
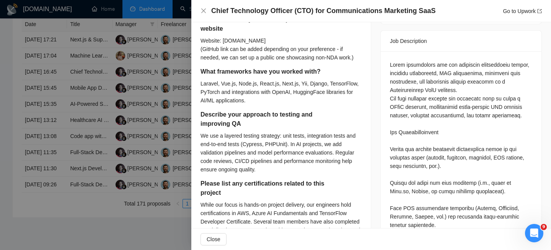
click at [250, 128] on h5 "Describe your approach to testing and improving QA" at bounding box center [269, 119] width 137 height 18
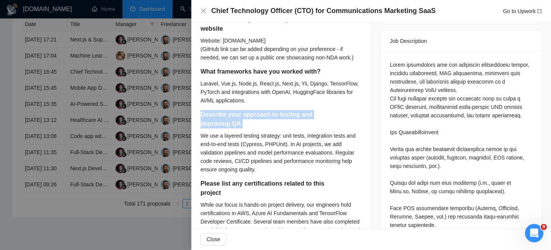
click at [250, 128] on h5 "Describe your approach to testing and improving QA" at bounding box center [269, 119] width 137 height 18
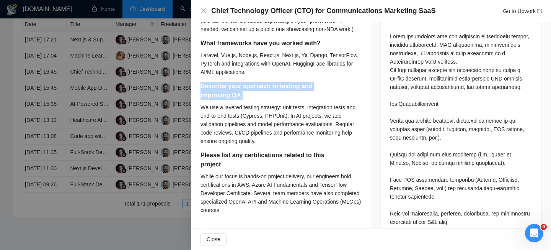
scroll to position [334, 0]
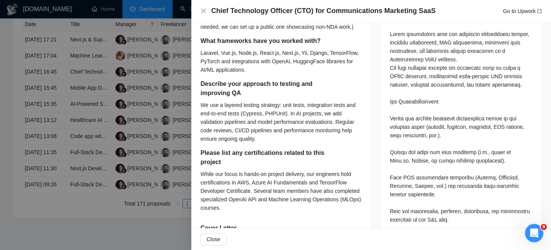
click at [250, 143] on div "We use a layered testing strategy: unit tests, integration tests and end-to-end…" at bounding box center [281, 122] width 161 height 42
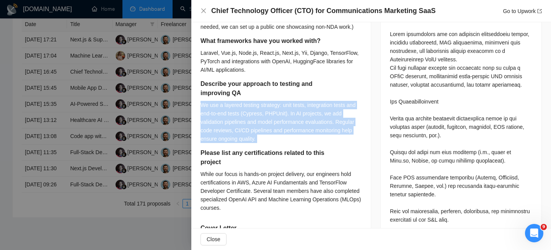
click at [250, 143] on div "We use a layered testing strategy: unit tests, integration tests and end-to-end…" at bounding box center [281, 122] width 161 height 42
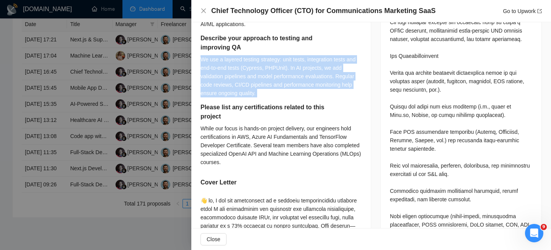
scroll to position [404, 0]
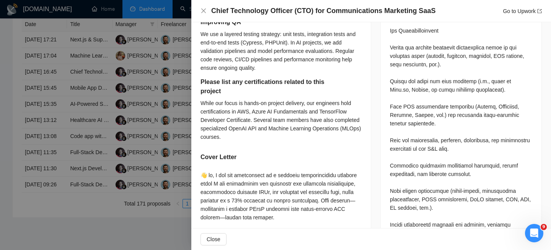
click at [250, 141] on div "While our focus is hands-on project delivery, our engineers hold certifications…" at bounding box center [281, 120] width 161 height 42
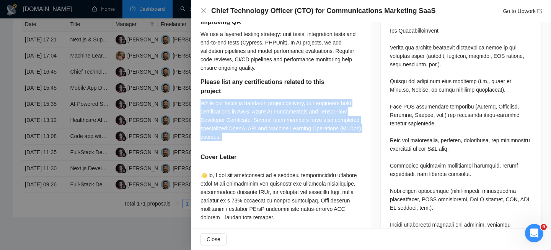
click at [250, 141] on div "While our focus is hands-on project delivery, our engineers hold certifications…" at bounding box center [281, 120] width 161 height 42
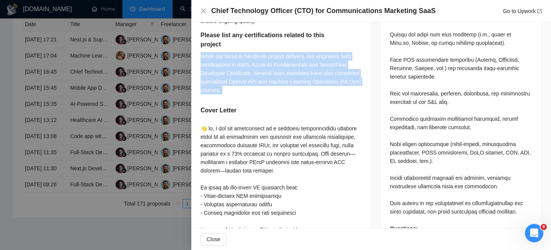
scroll to position [453, 0]
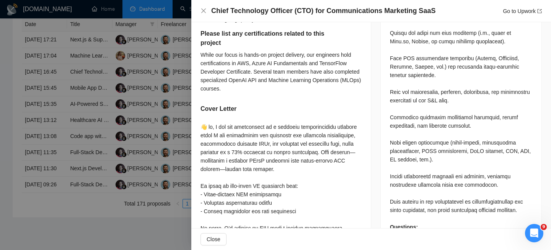
click at [250, 151] on div at bounding box center [281, 245] width 161 height 244
click at [250, 153] on div at bounding box center [281, 245] width 161 height 244
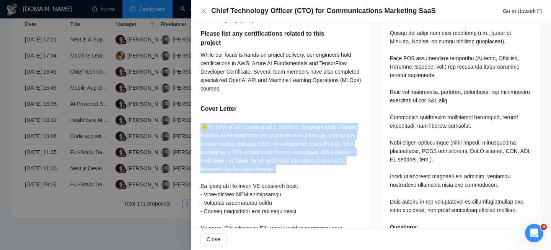
click at [250, 153] on div at bounding box center [281, 245] width 161 height 244
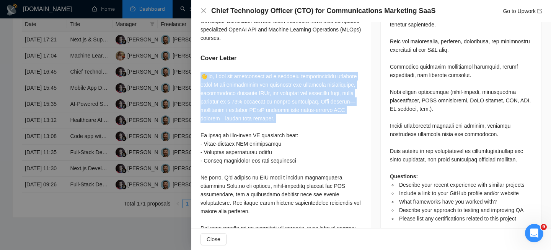
scroll to position [507, 0]
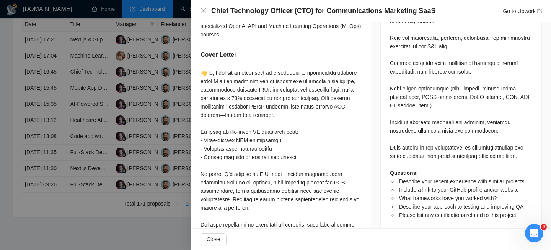
click at [250, 155] on div at bounding box center [281, 191] width 161 height 244
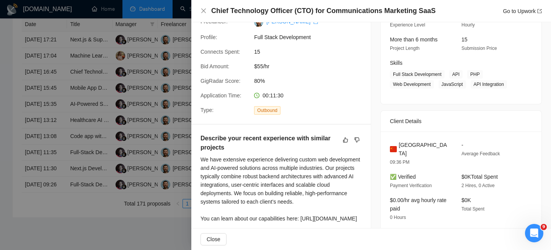
scroll to position [0, 0]
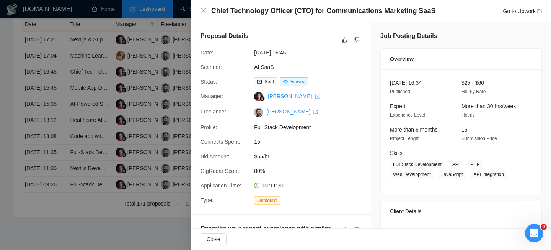
click at [201, 5] on div "Chief Technology Officer (CTO) for Communications Marketing SaaS Go to Upwork" at bounding box center [371, 11] width 360 height 22
click at [202, 8] on icon "close" at bounding box center [204, 11] width 6 height 6
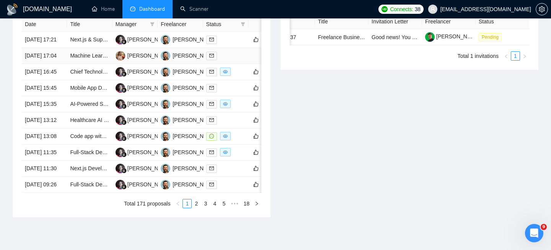
click at [53, 64] on td "[DATE] 17:04" at bounding box center [44, 56] width 45 height 16
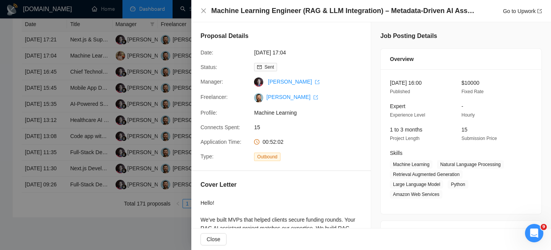
click at [283, 12] on h4 "Machine Learning Engineer (RAG & LLM Integration) – Metadata-Driven AI Assistan…" at bounding box center [343, 11] width 264 height 10
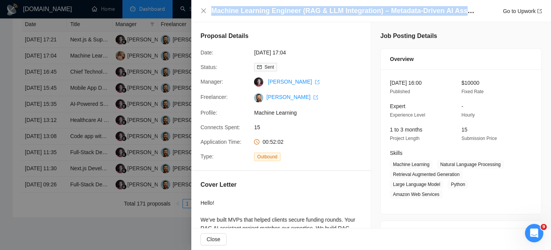
click at [283, 12] on h4 "Machine Learning Engineer (RAG & LLM Integration) – Metadata-Driven AI Assistan…" at bounding box center [343, 11] width 264 height 10
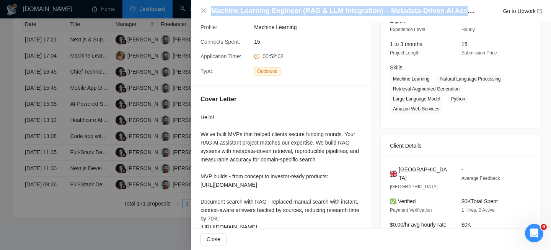
scroll to position [169, 0]
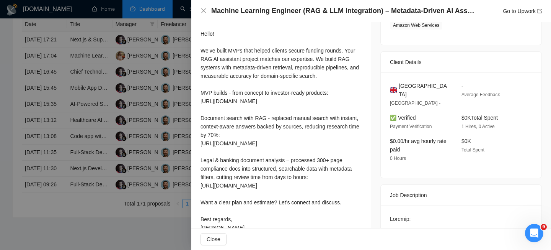
click at [423, 80] on div "[GEOGRAPHIC_DATA] [GEOGRAPHIC_DATA] - - Average Feedback ✅ Verified Payment Ver…" at bounding box center [461, 124] width 161 height 105
click at [423, 87] on span "[GEOGRAPHIC_DATA]" at bounding box center [424, 90] width 51 height 17
click at [202, 7] on div "Machine Learning Engineer (RAG & LLM Integration) – Metadata-Driven AI Assistan…" at bounding box center [372, 11] width 342 height 10
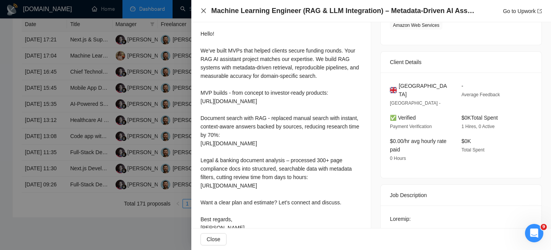
click at [205, 10] on icon "close" at bounding box center [204, 11] width 6 height 6
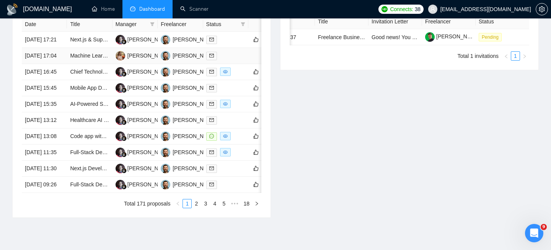
click at [60, 64] on td "[DATE] 17:04" at bounding box center [44, 56] width 45 height 16
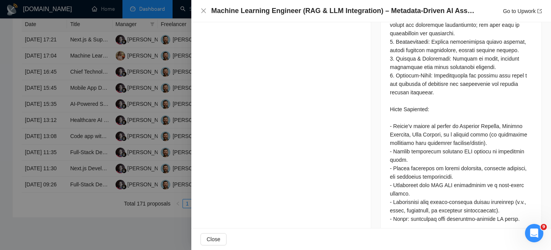
scroll to position [741, 0]
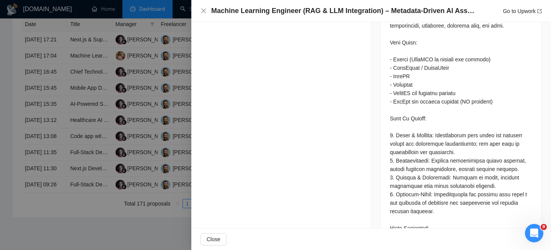
scroll to position [591, 0]
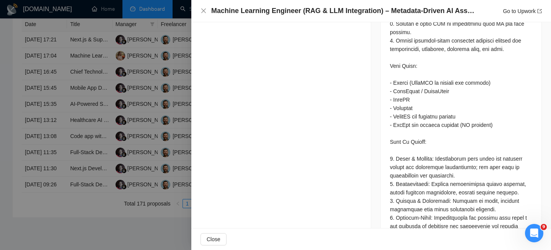
click at [402, 168] on div at bounding box center [461, 78] width 142 height 573
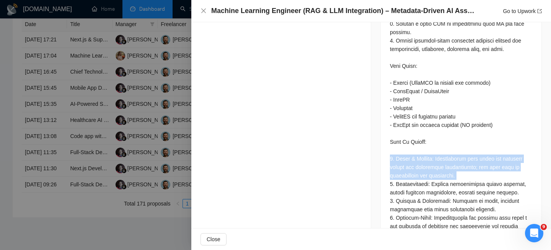
click at [402, 168] on div at bounding box center [461, 78] width 142 height 573
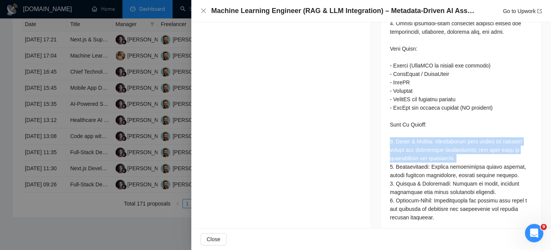
scroll to position [611, 0]
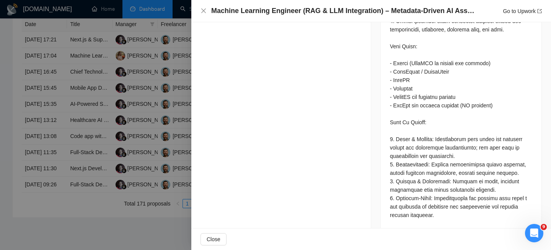
click at [408, 148] on div at bounding box center [461, 59] width 142 height 573
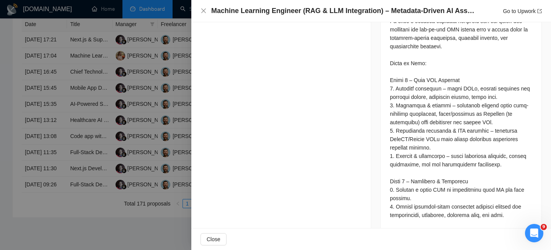
scroll to position [406, 0]
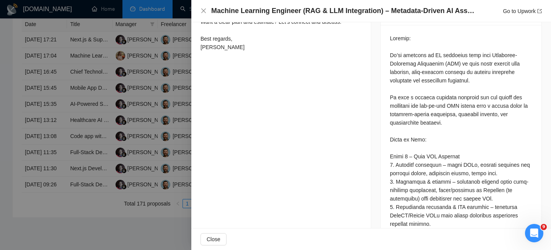
scroll to position [348, 0]
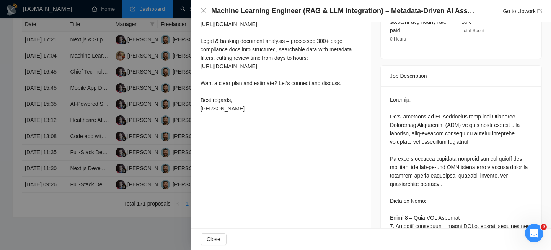
scroll to position [289, 0]
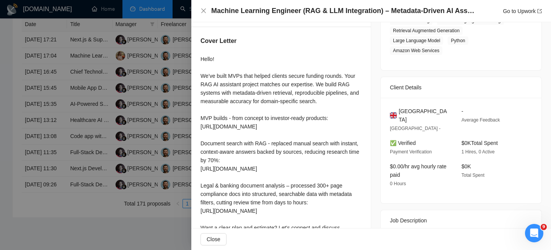
scroll to position [183, 0]
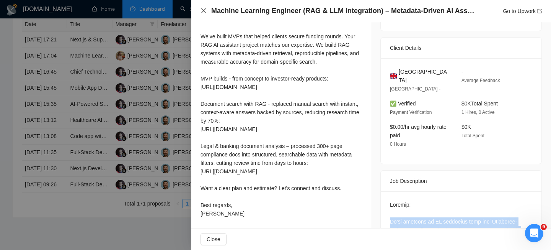
click at [204, 8] on icon "close" at bounding box center [204, 11] width 6 height 6
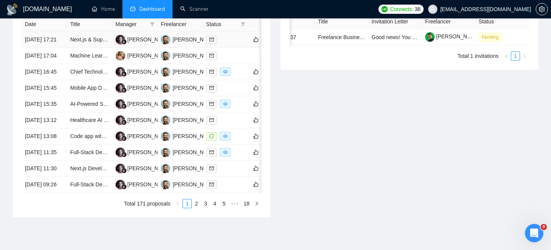
click at [64, 47] on td "[DATE] 17:21" at bounding box center [44, 40] width 45 height 16
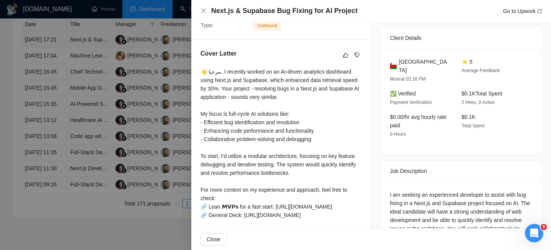
scroll to position [174, 0]
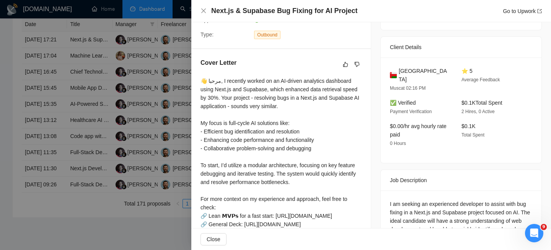
click at [258, 11] on h4 "Next.js & Supabase Bug Fixing for AI Project" at bounding box center [284, 11] width 146 height 10
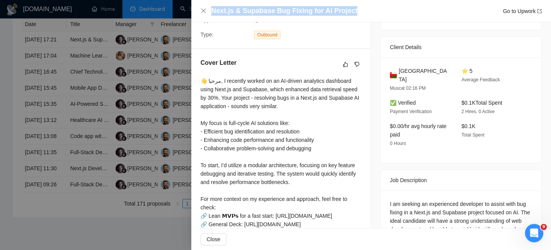
click at [258, 11] on h4 "Next.js & Supabase Bug Fixing for AI Project" at bounding box center [284, 11] width 146 height 10
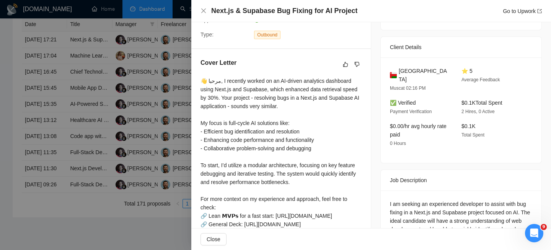
click at [200, 9] on div "Next.js & Supabase Bug Fixing for AI Project Go to Upwork" at bounding box center [371, 11] width 360 height 22
click at [206, 10] on icon "close" at bounding box center [204, 11] width 6 height 6
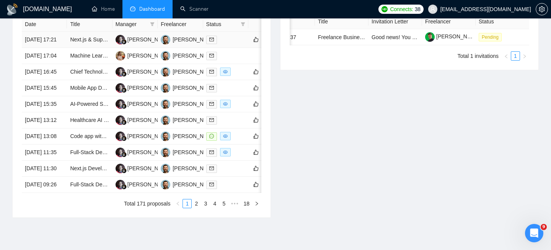
click at [60, 40] on td "[DATE] 17:21" at bounding box center [44, 40] width 45 height 16
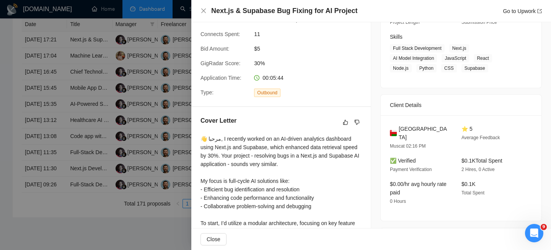
scroll to position [113, 0]
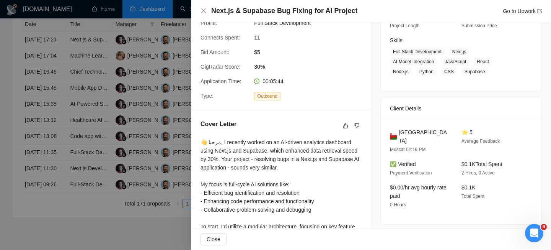
click at [412, 135] on span "[GEOGRAPHIC_DATA]" at bounding box center [424, 136] width 51 height 17
click at [409, 134] on span "[GEOGRAPHIC_DATA]" at bounding box center [424, 136] width 51 height 17
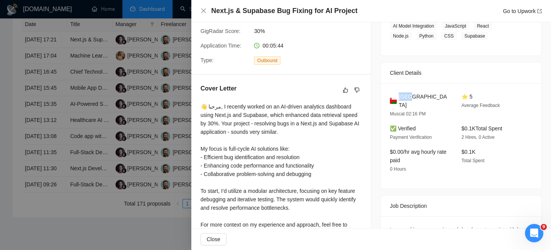
scroll to position [146, 0]
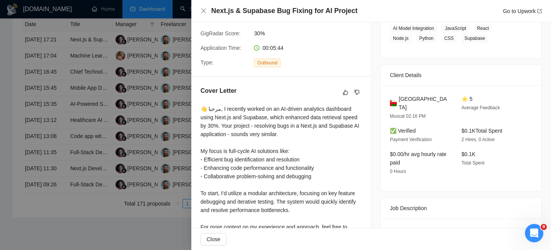
click at [198, 16] on div "Next.js & Supabase Bug Fixing for AI Project Go to Upwork" at bounding box center [371, 11] width 360 height 22
click at [203, 13] on icon "close" at bounding box center [204, 11] width 6 height 6
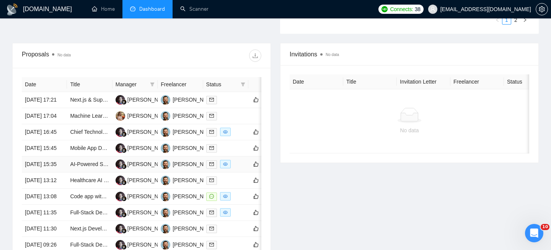
scroll to position [259, 0]
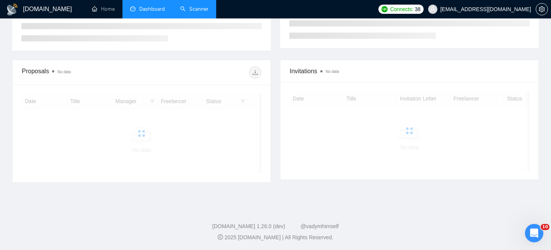
scroll to position [170, 0]
